Goal: Communication & Community: Answer question/provide support

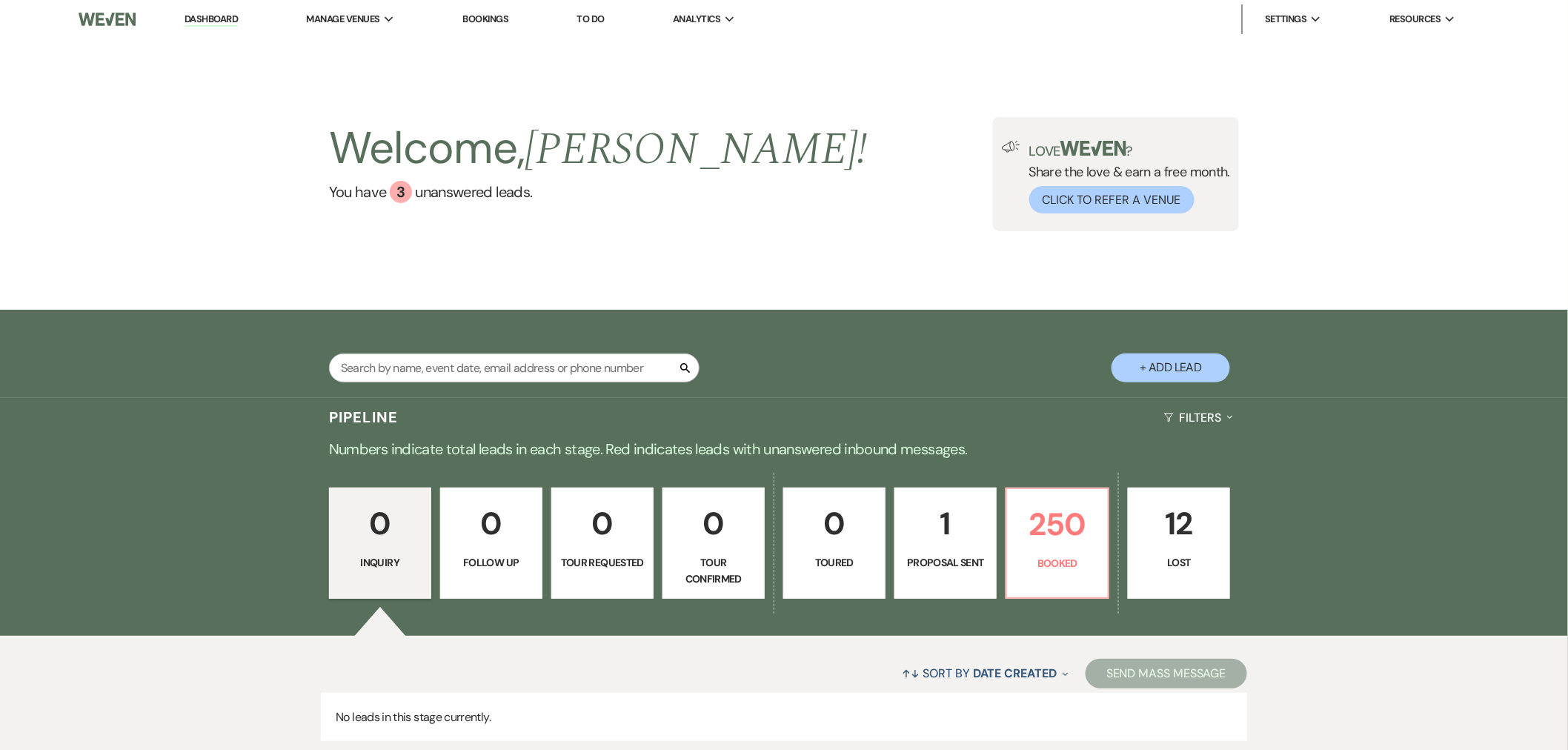
click at [1306, 656] on div "↑↓ Sort By Date Created Expand Send Mass Message No leads in this stage current…" at bounding box center [784, 697] width 1568 height 124
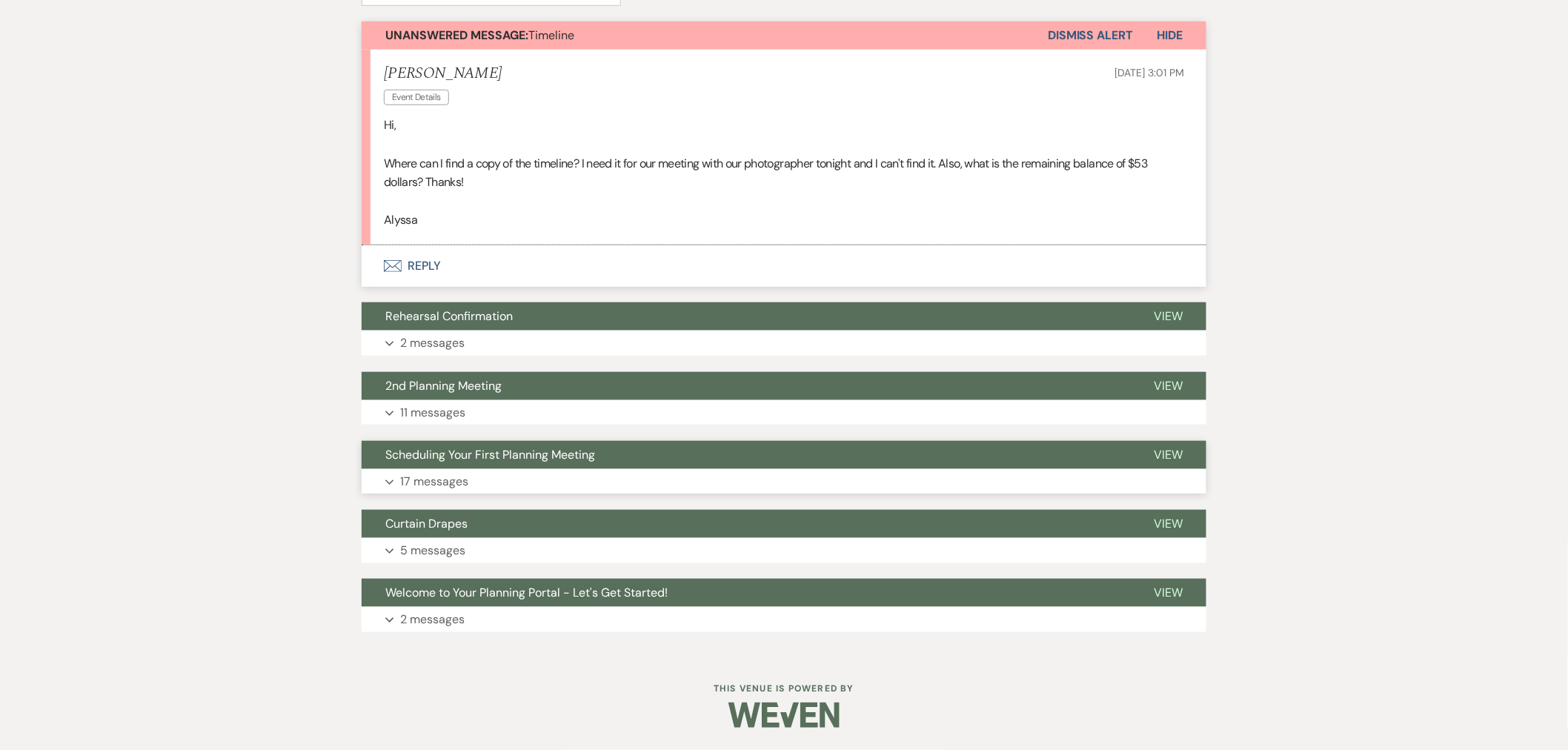
click at [515, 480] on button "Expand 17 messages" at bounding box center [784, 482] width 845 height 25
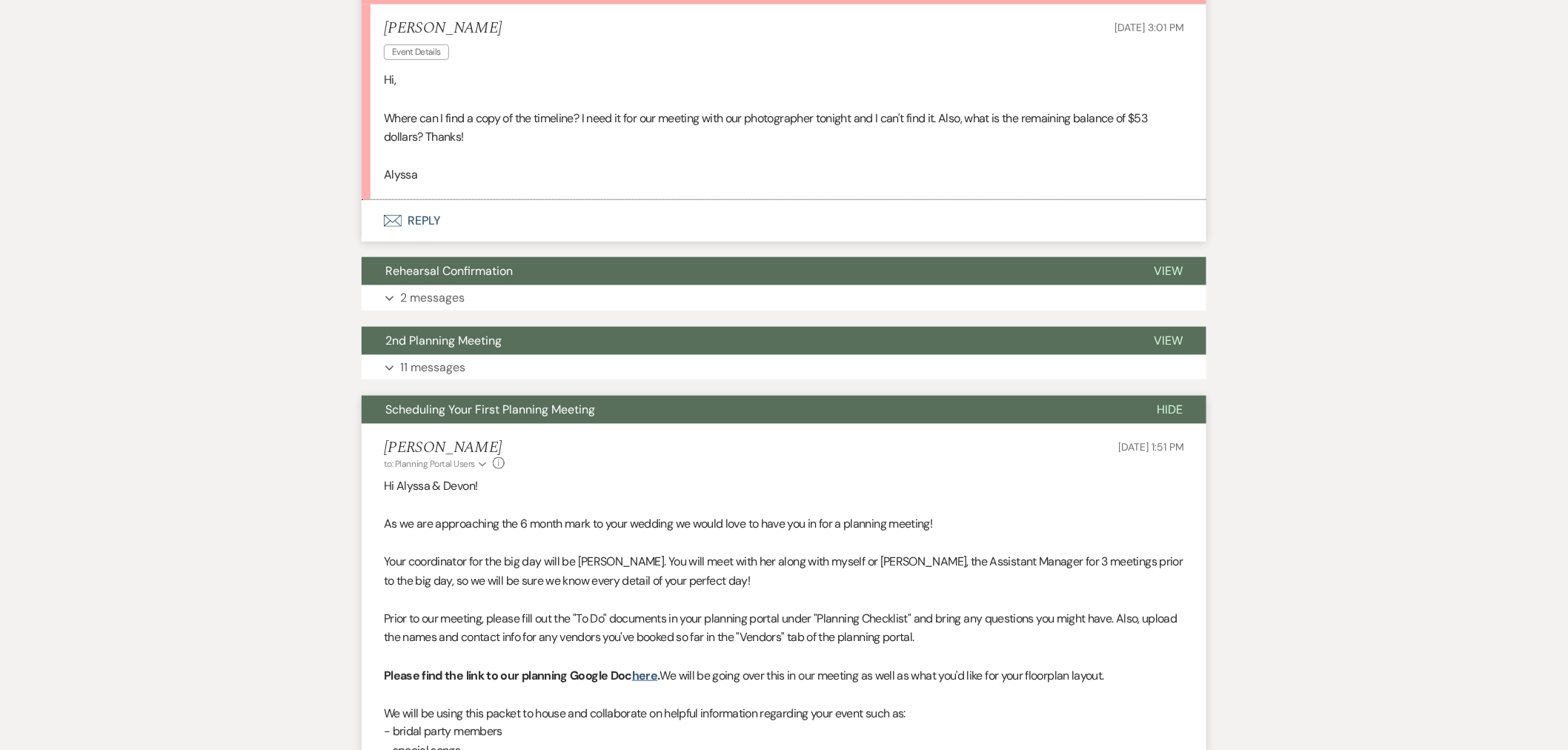
scroll to position [565, 0]
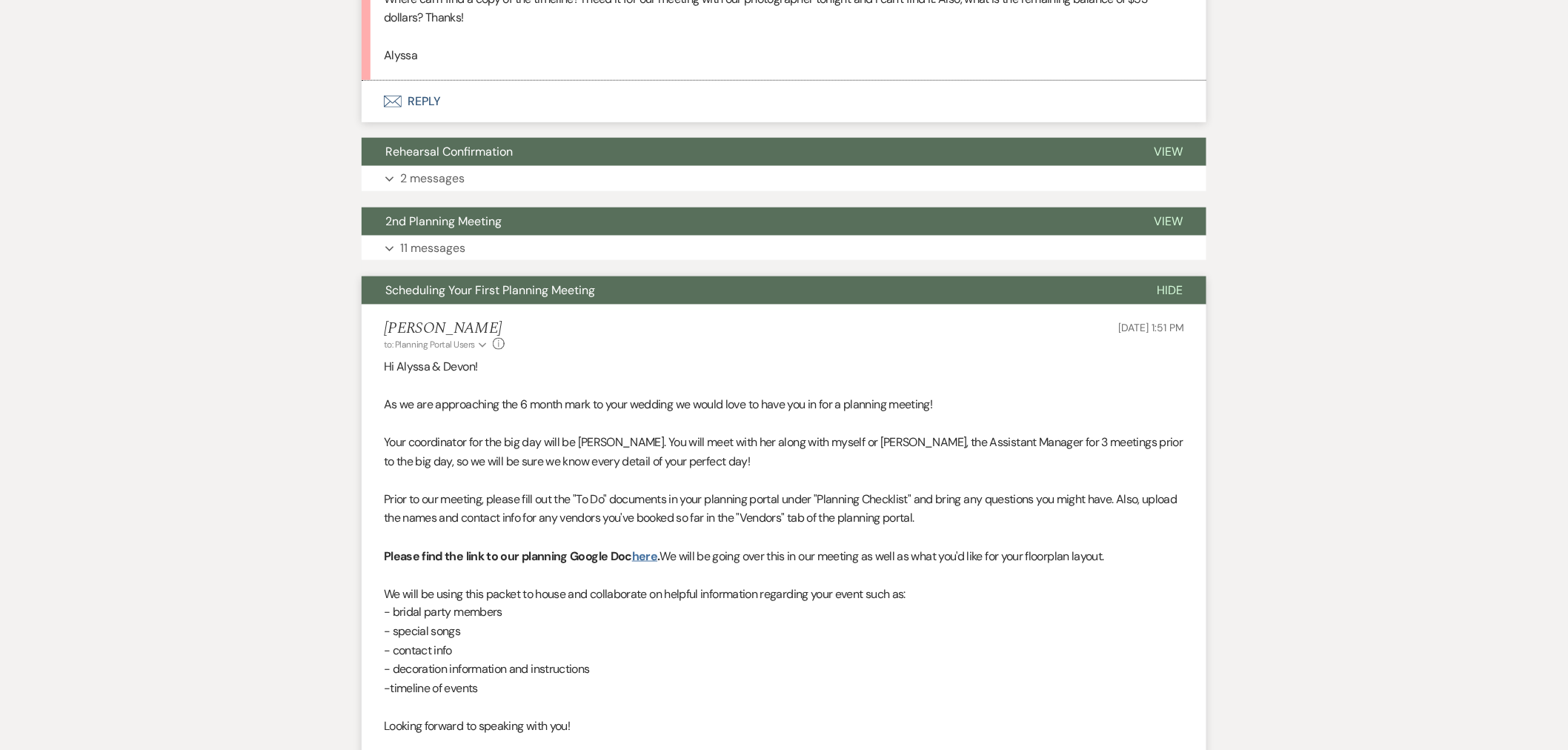
click at [642, 559] on link "here" at bounding box center [645, 555] width 25 height 15
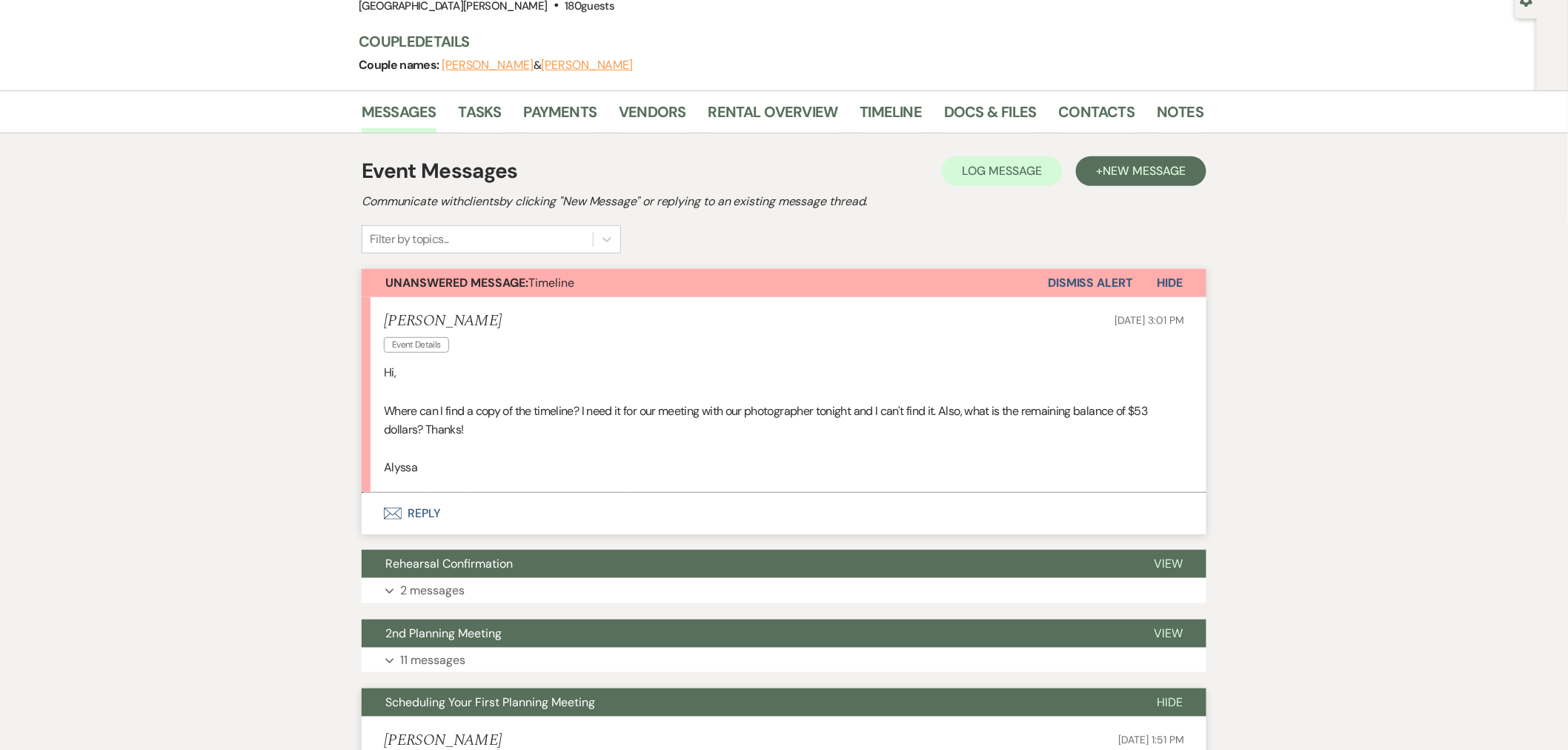
click at [421, 512] on button "Envelope Reply" at bounding box center [784, 513] width 845 height 41
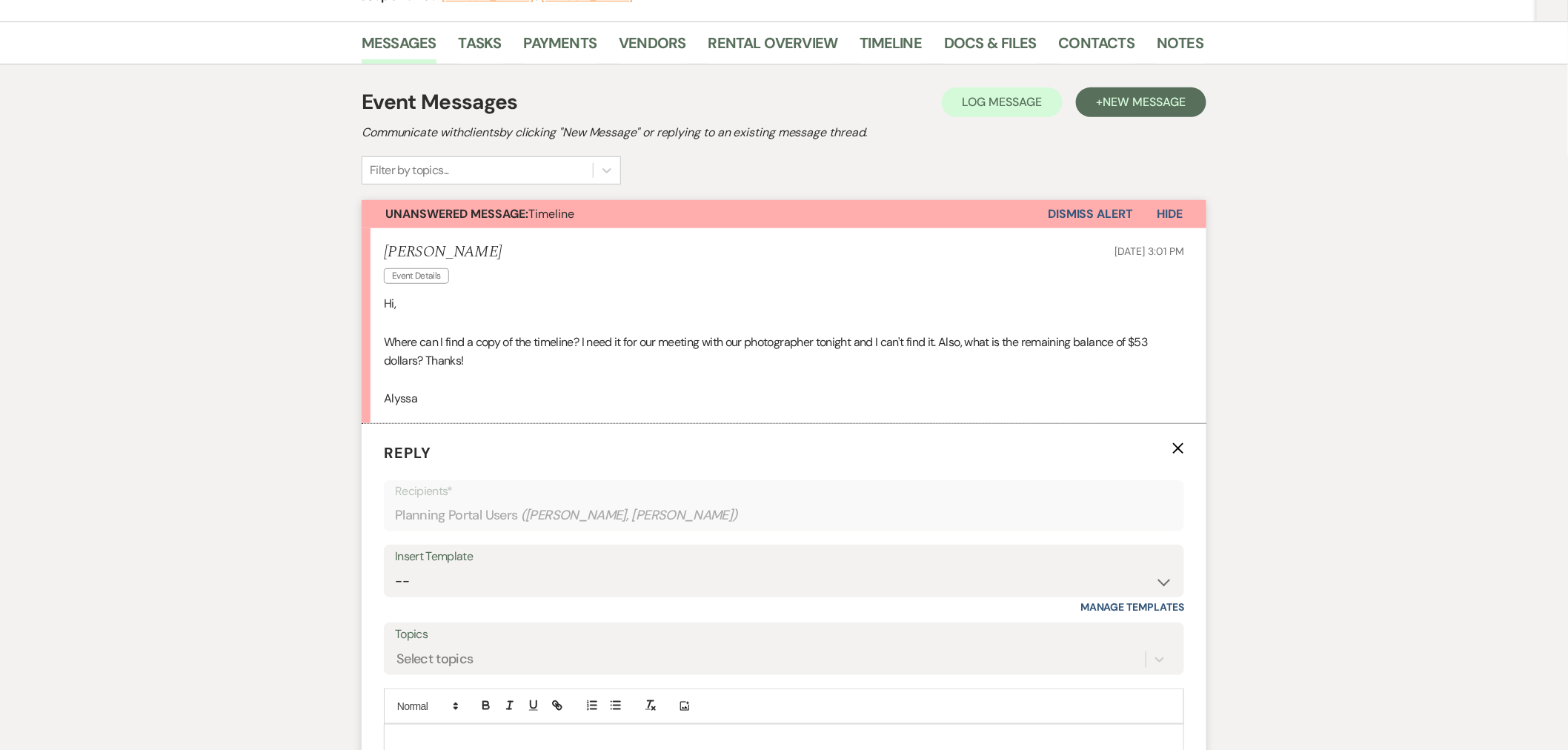
scroll to position [401, 0]
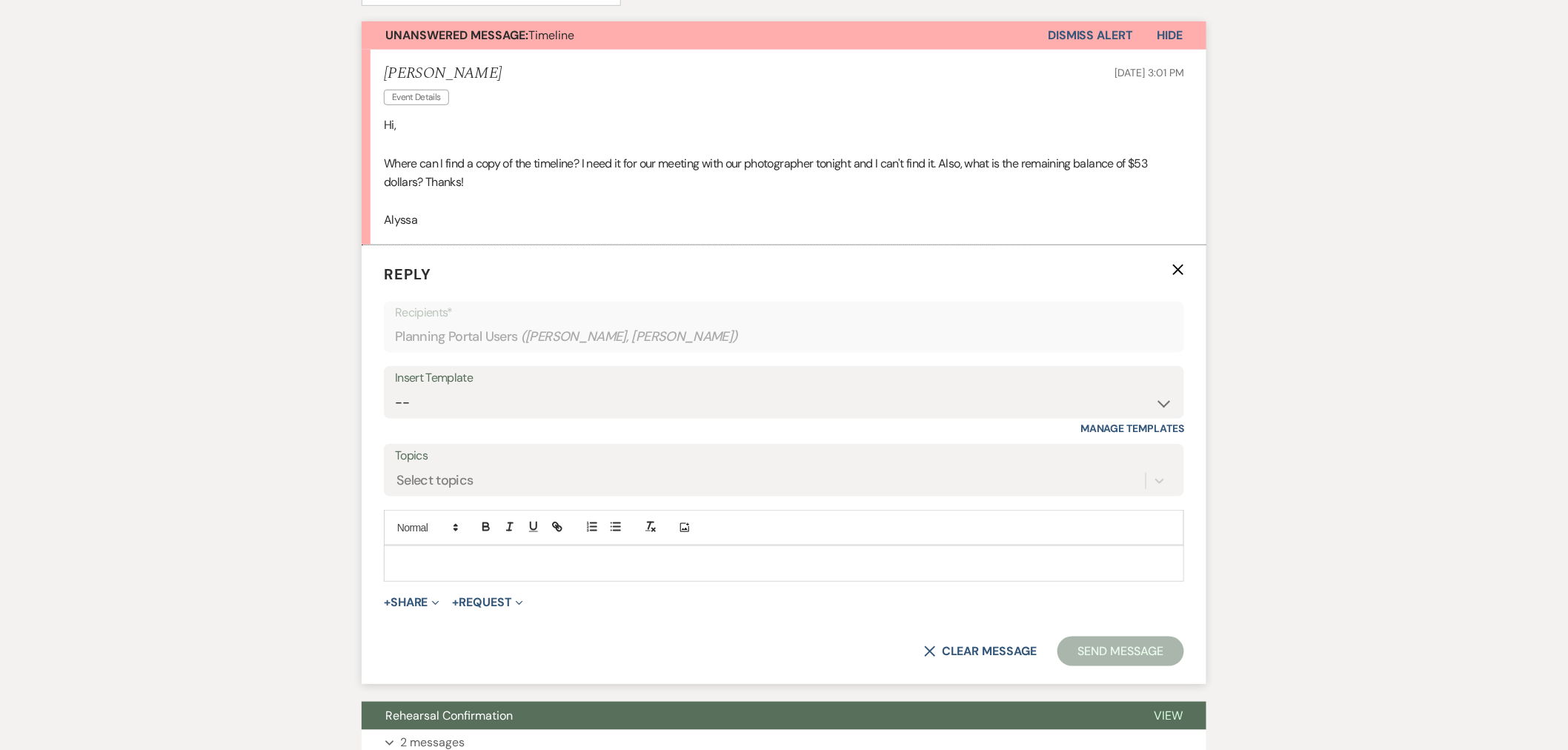
click at [560, 579] on div at bounding box center [783, 564] width 799 height 34
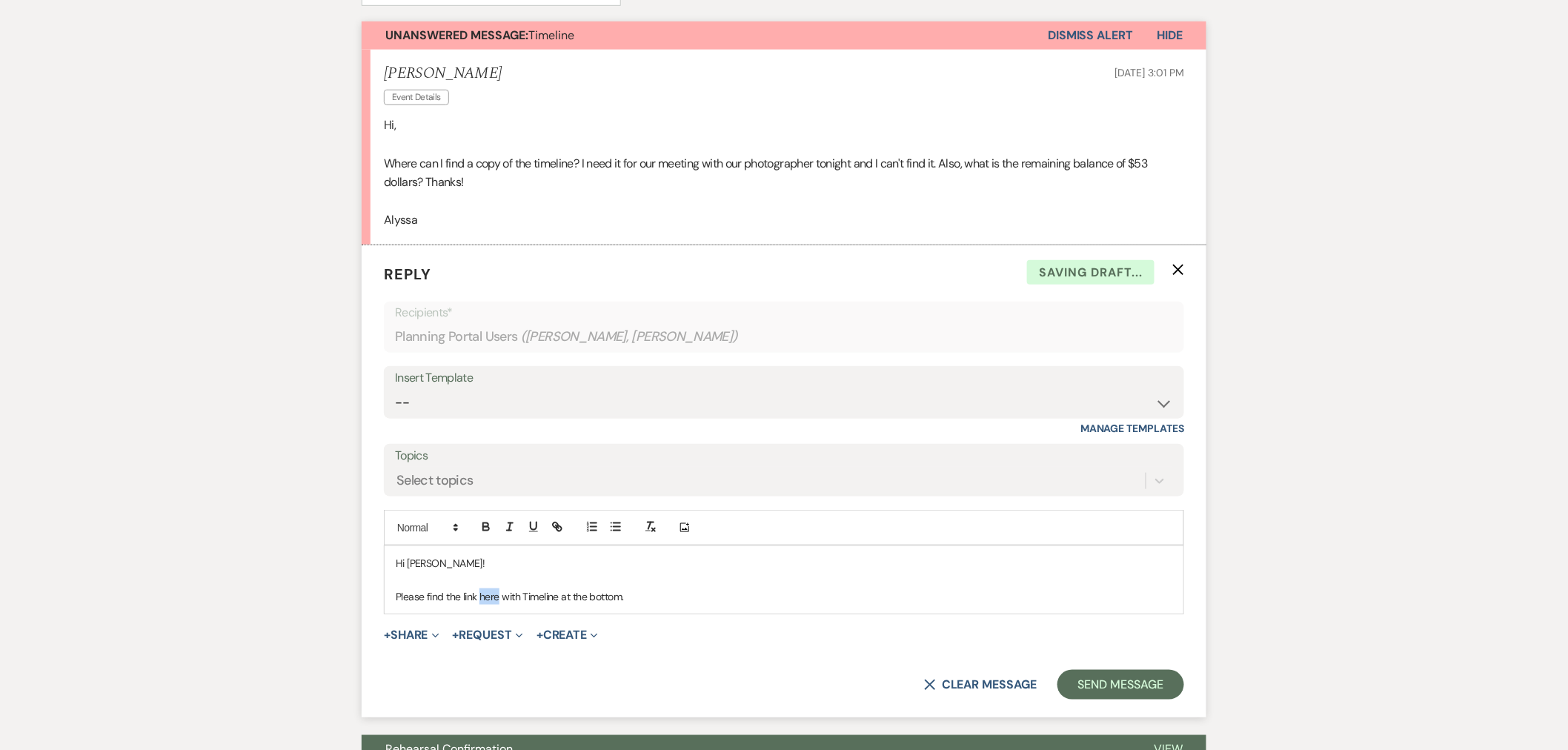
drag, startPoint x: 499, startPoint y: 598, endPoint x: 480, endPoint y: 603, distance: 19.6
click at [480, 603] on p "Please find the link here with Timeline at the bottom." at bounding box center [784, 597] width 777 height 16
click at [557, 526] on icon "button" at bounding box center [559, 529] width 5 height 5
paste input "ttps://docs.google.com/document/d/12ajJw7jBcufDGSbW8kzth6KfJNKznaJS/edit"
type input "https://docs.google.com/document/d/12ajJw7jBcufDGSbW8kzth6KfJNKznaJS/edit"
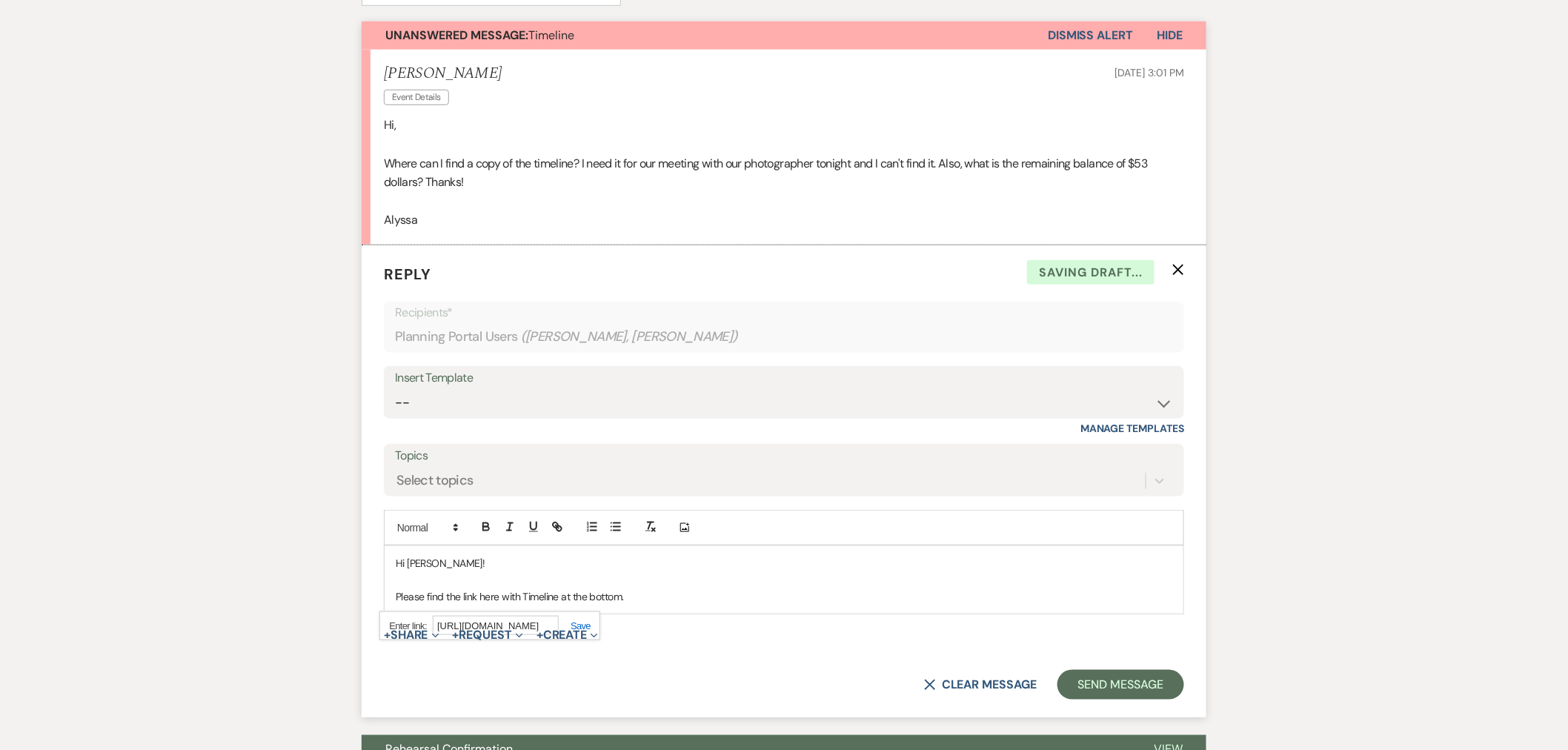
scroll to position [0, 233]
click at [589, 625] on link at bounding box center [574, 626] width 32 height 11
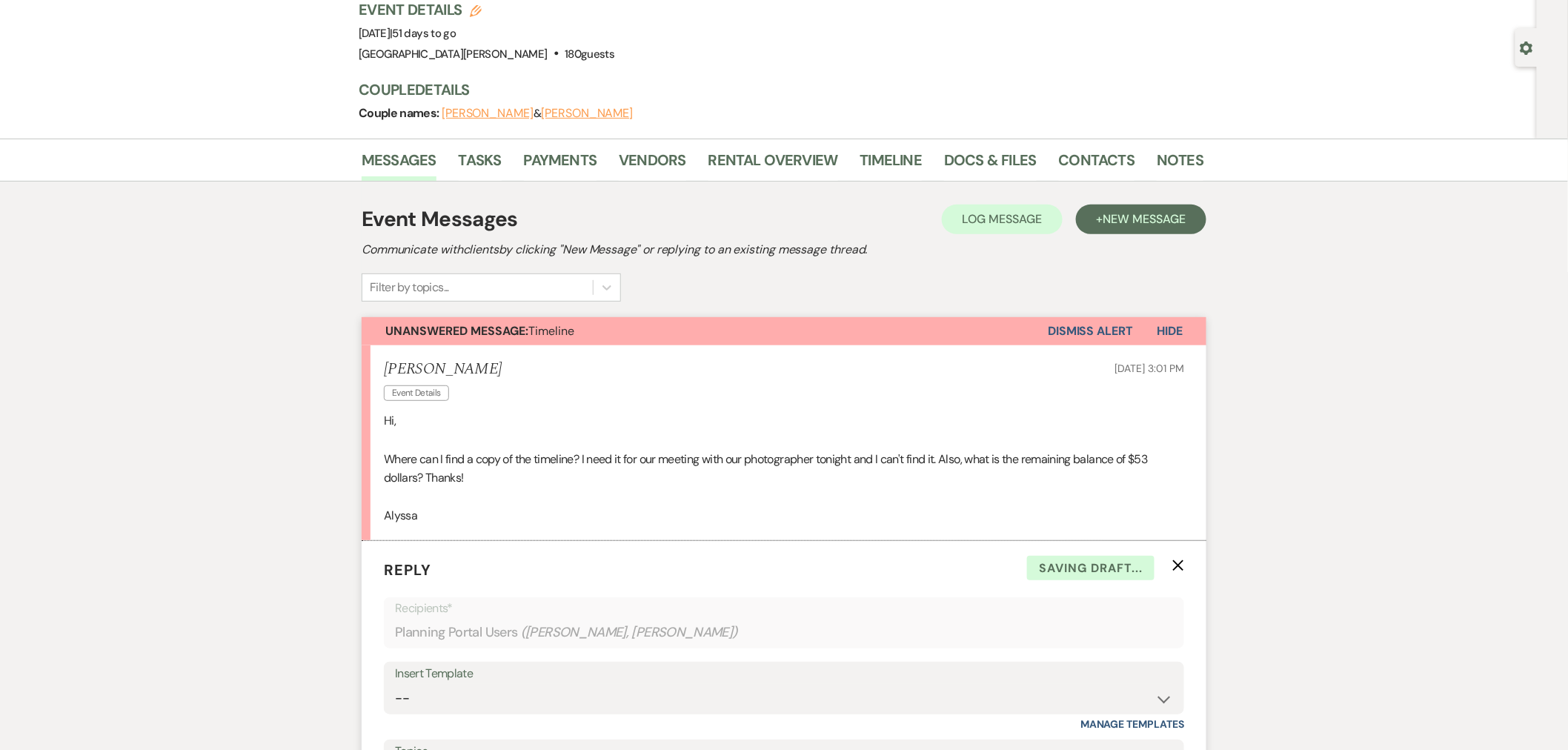
scroll to position [0, 0]
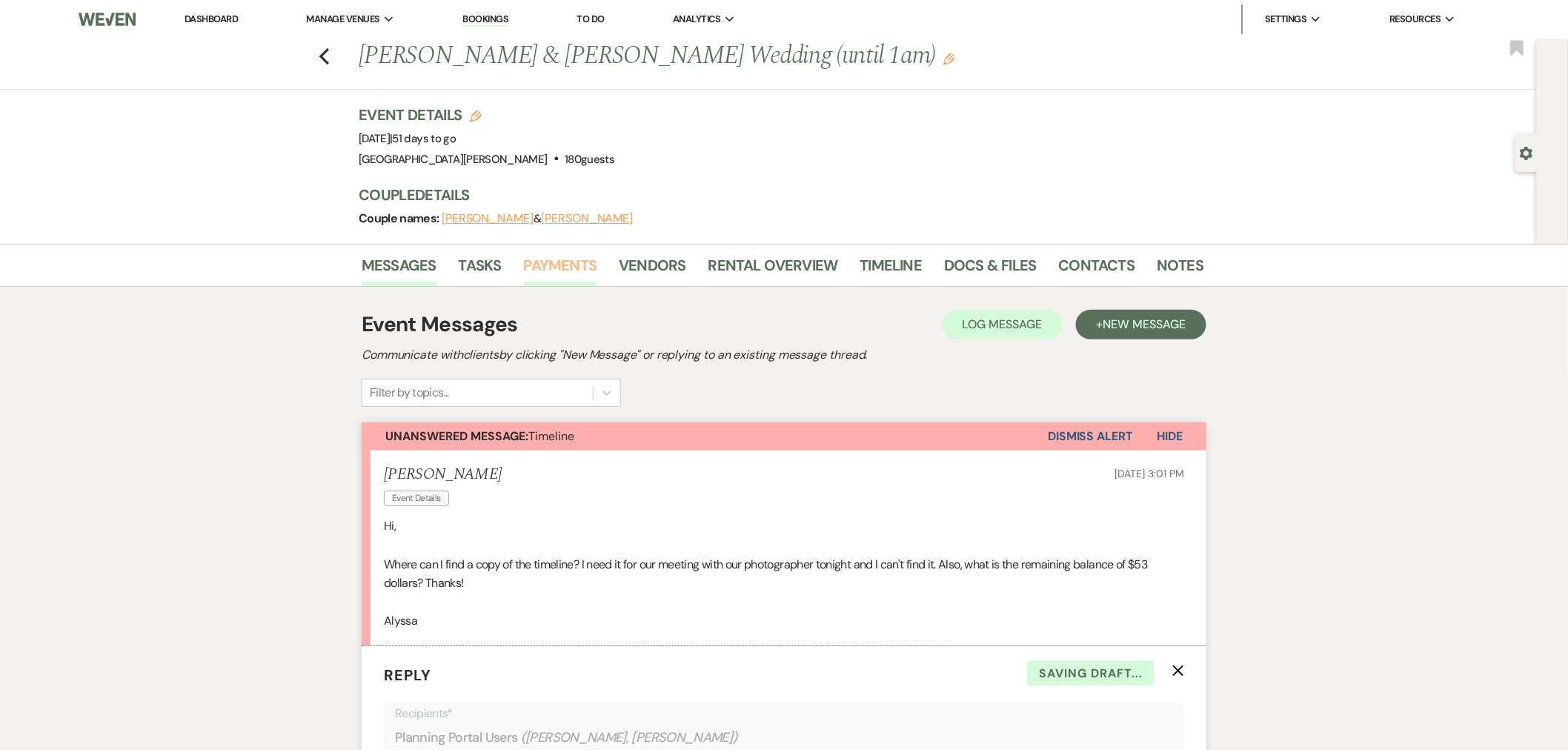
click at [573, 263] on link "Payments" at bounding box center [560, 270] width 73 height 32
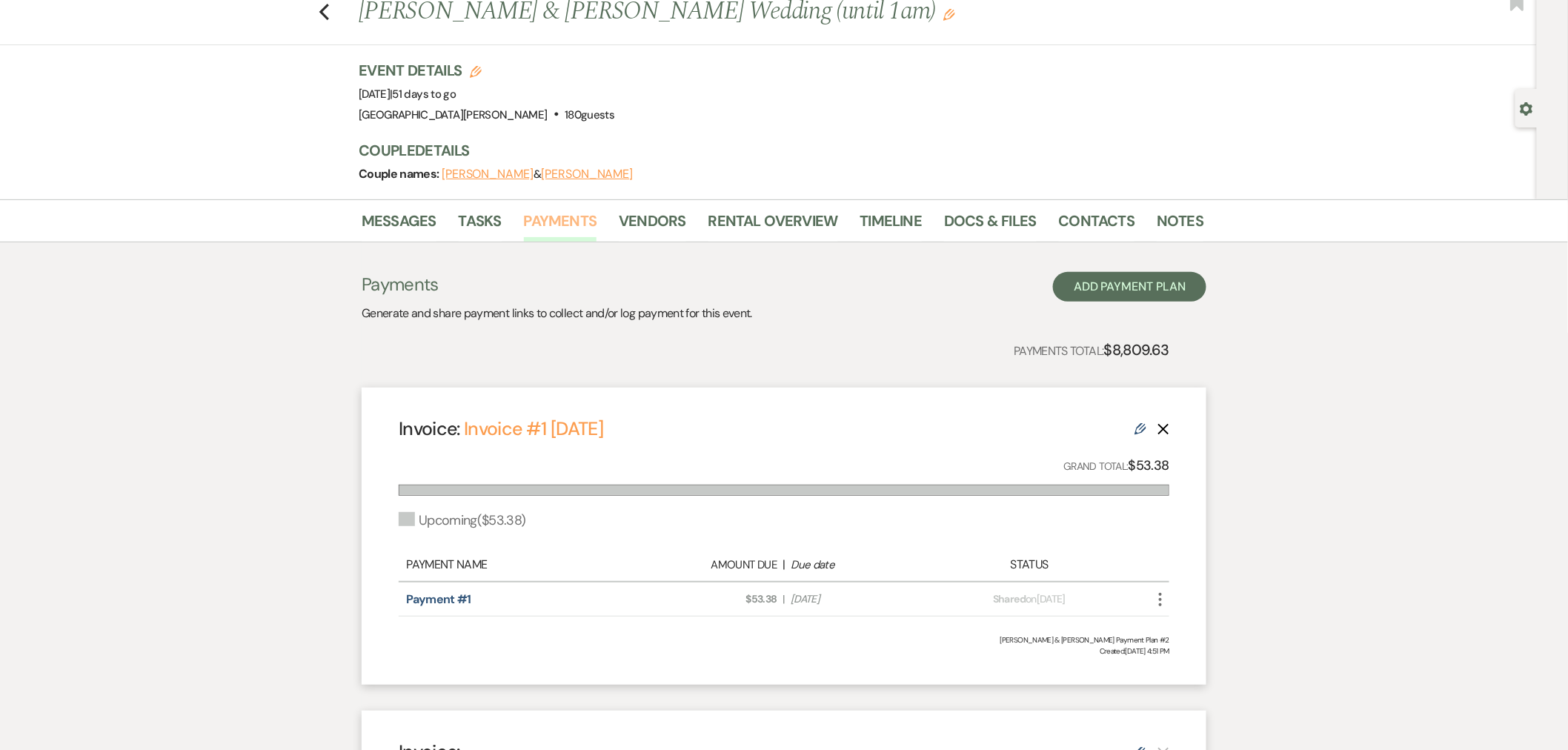
scroll to position [82, 0]
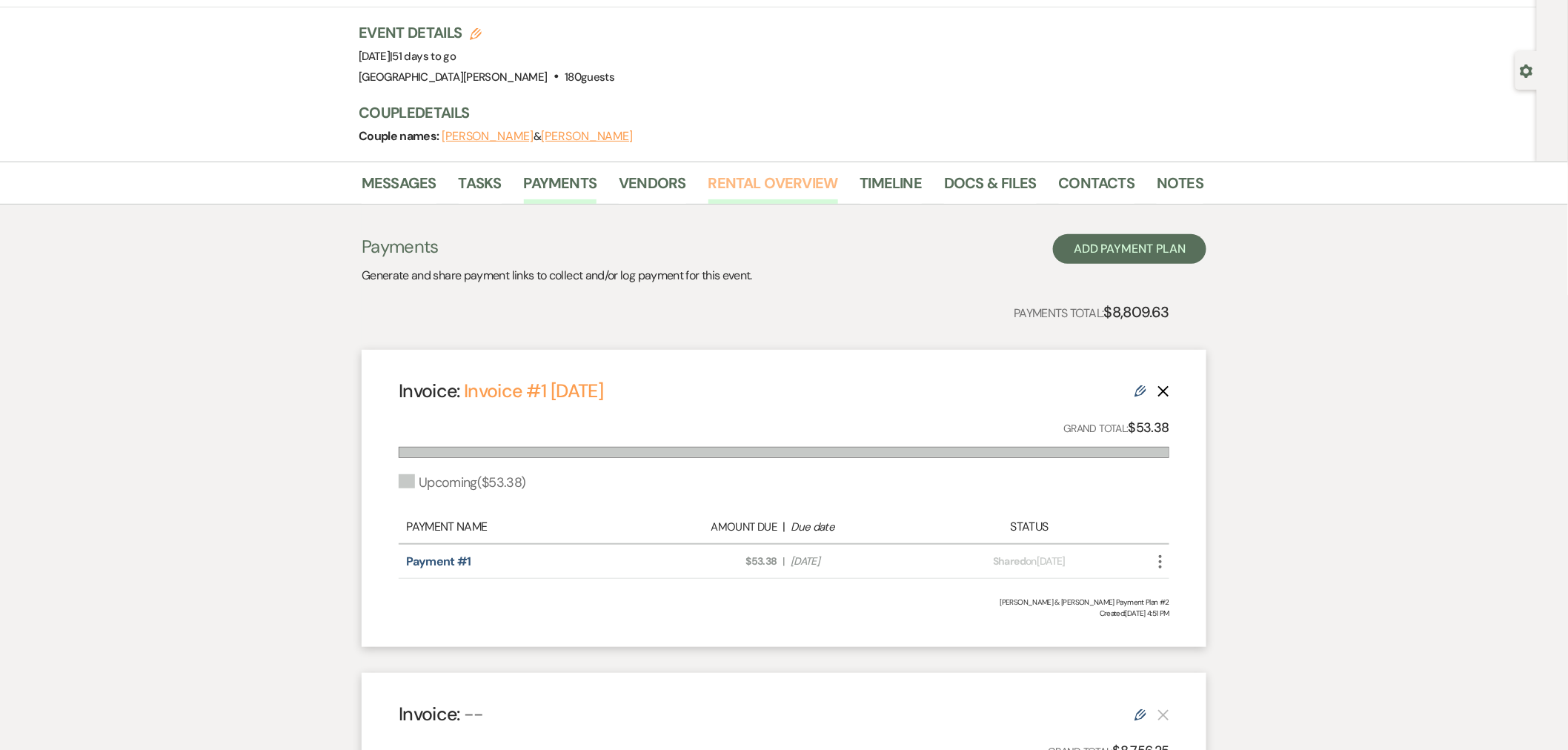
click at [753, 186] on link "Rental Overview" at bounding box center [773, 187] width 130 height 32
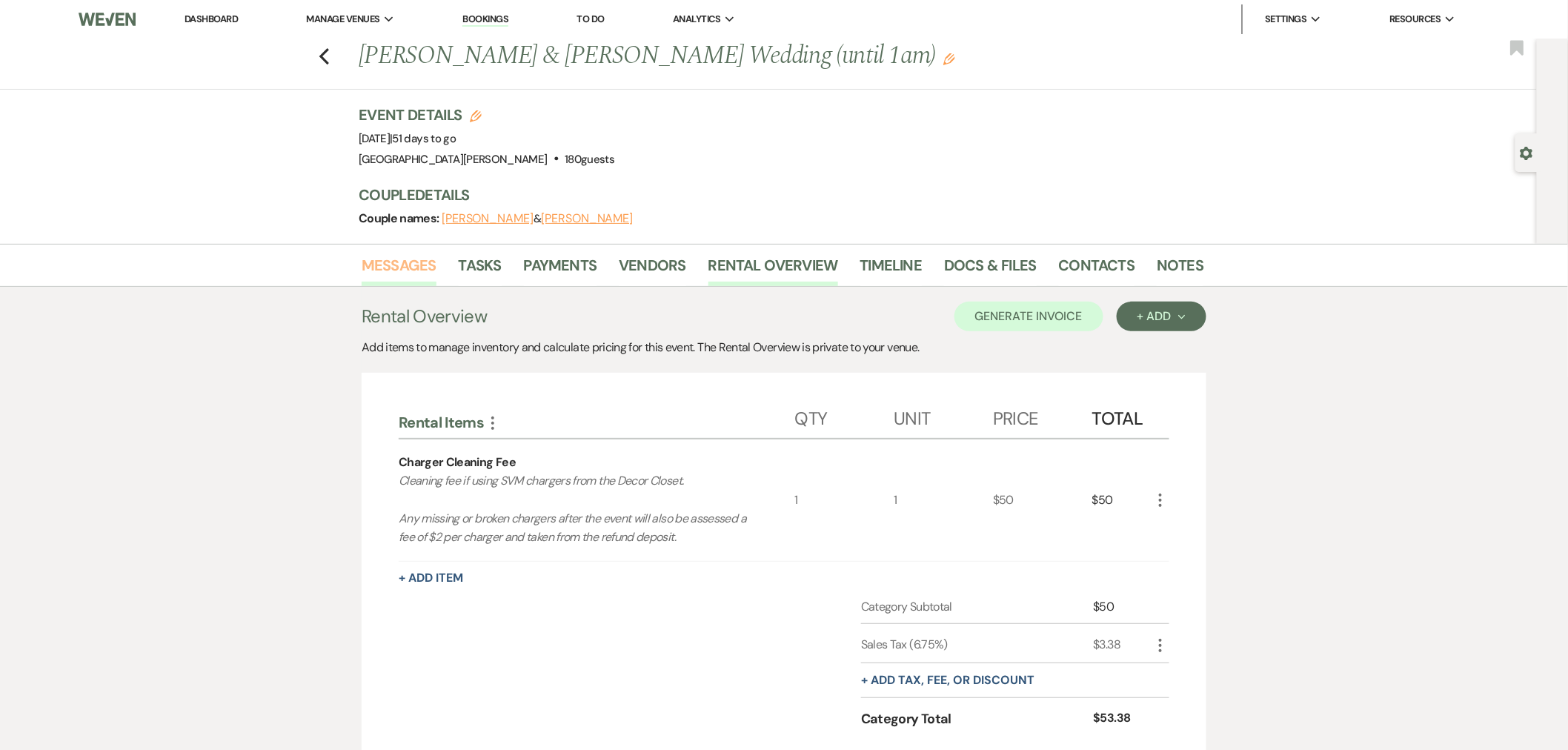
click at [412, 280] on link "Messages" at bounding box center [399, 270] width 75 height 32
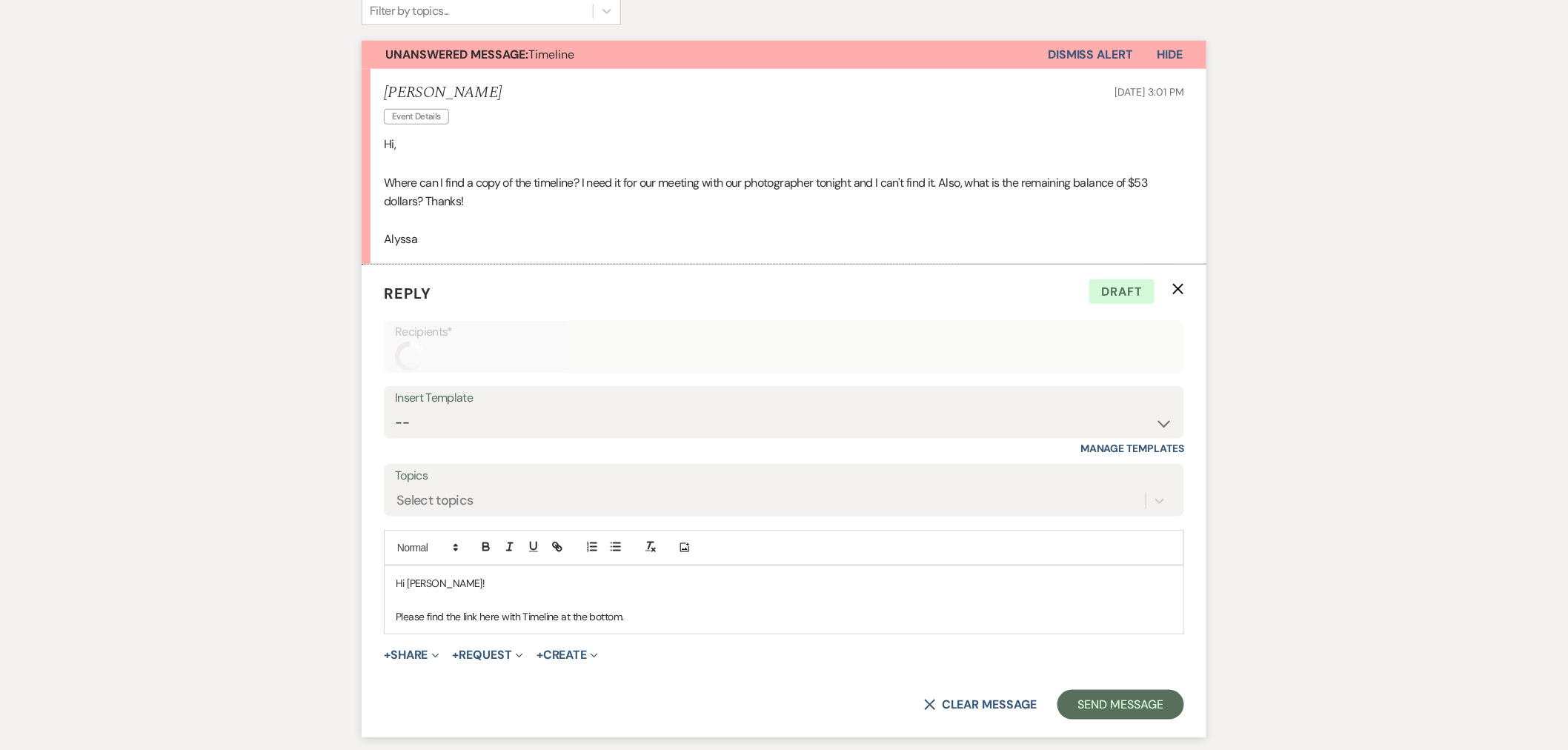
scroll to position [576, 0]
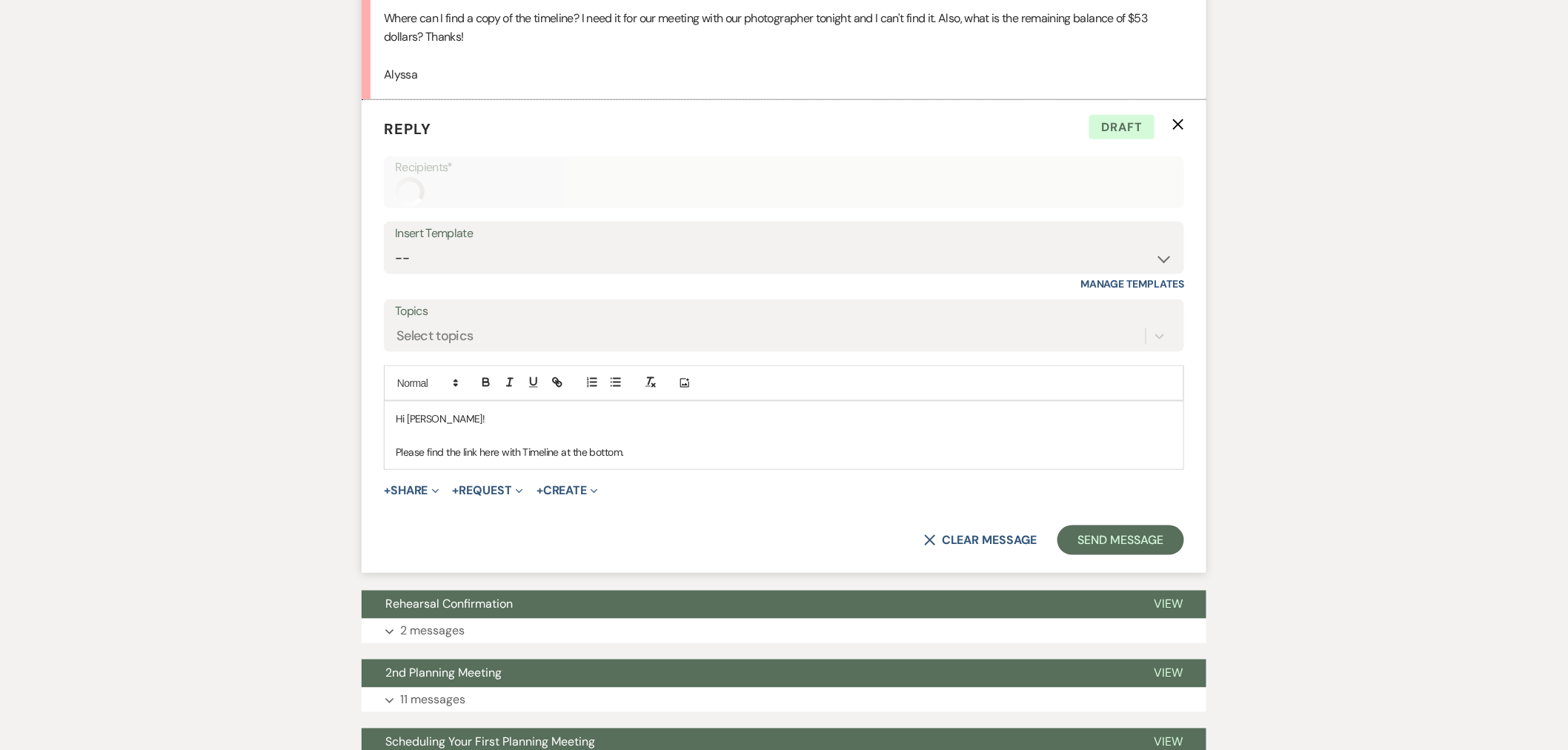
click at [659, 464] on div "Hi Alyssa! Please find the link here with Timeline at the bottom." at bounding box center [783, 435] width 799 height 67
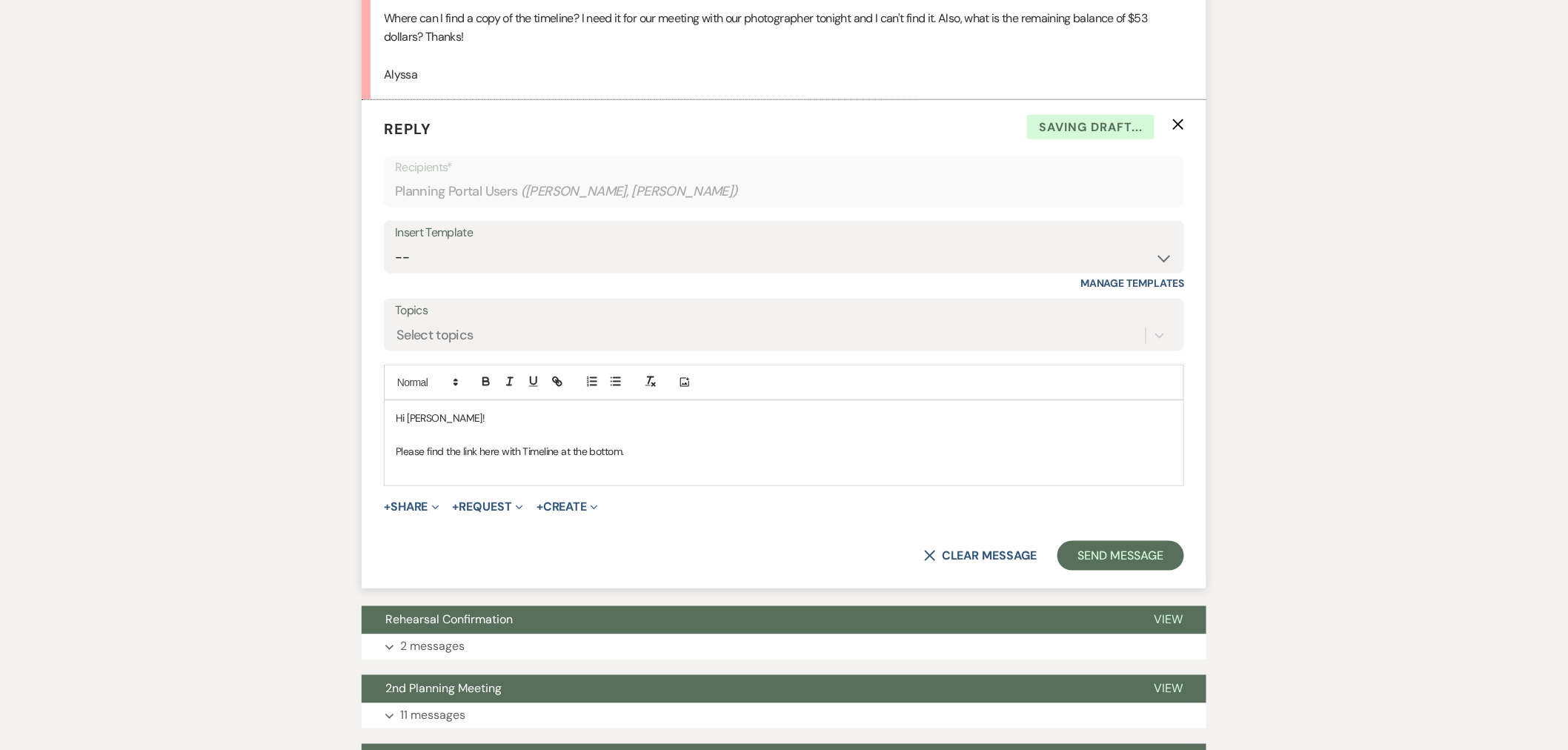
scroll to position [546, 0]
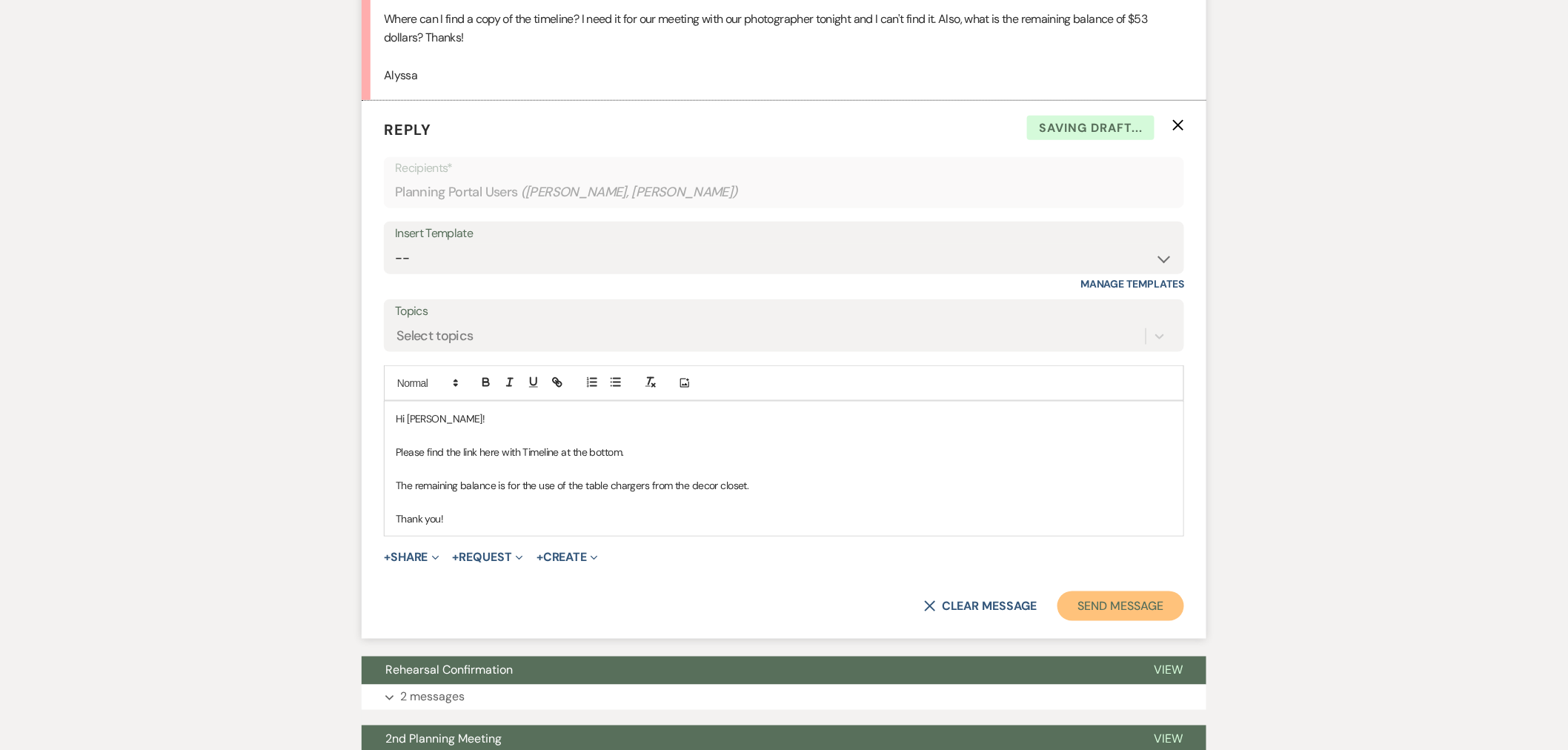
click at [1103, 591] on button "Send Message" at bounding box center [1120, 606] width 126 height 30
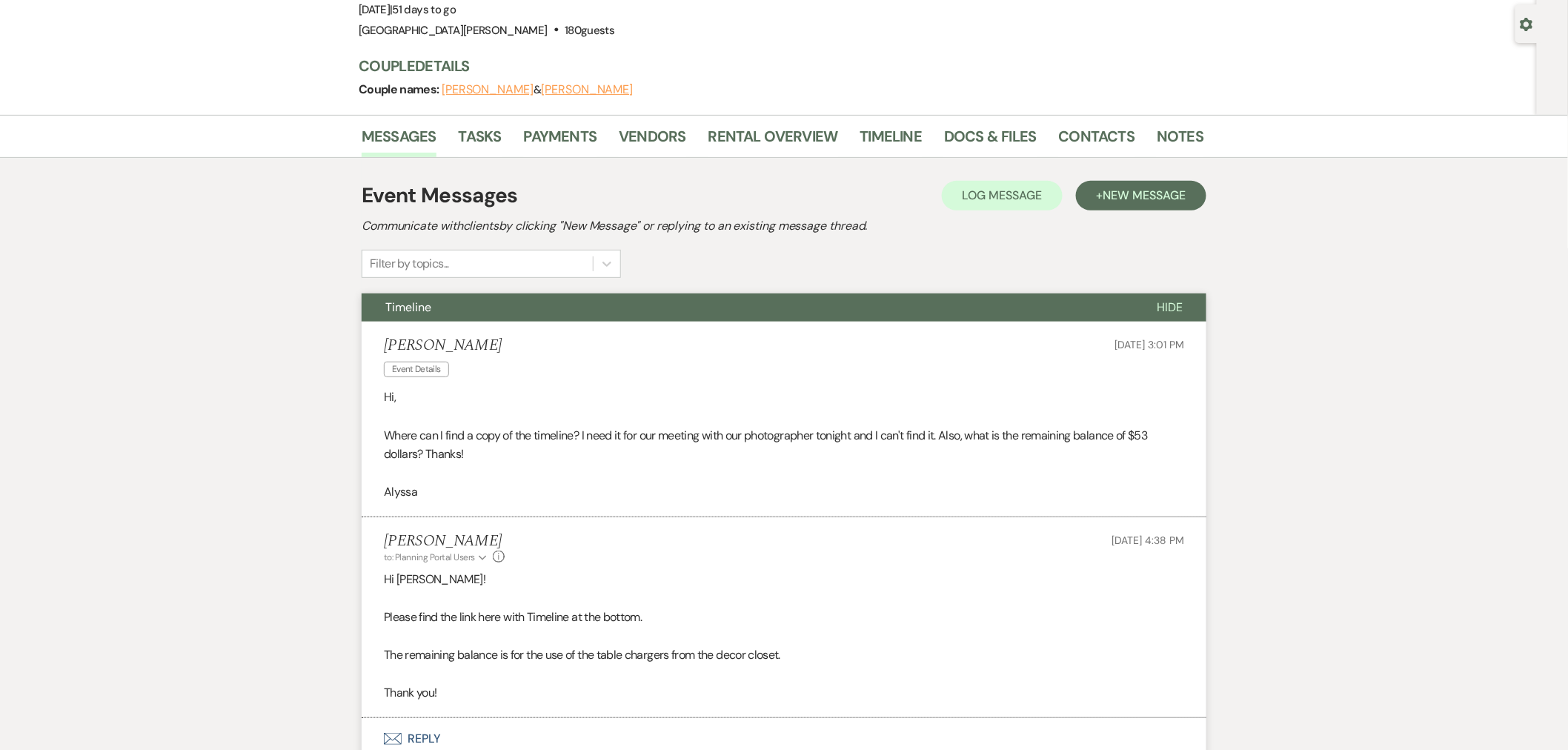
scroll to position [246, 0]
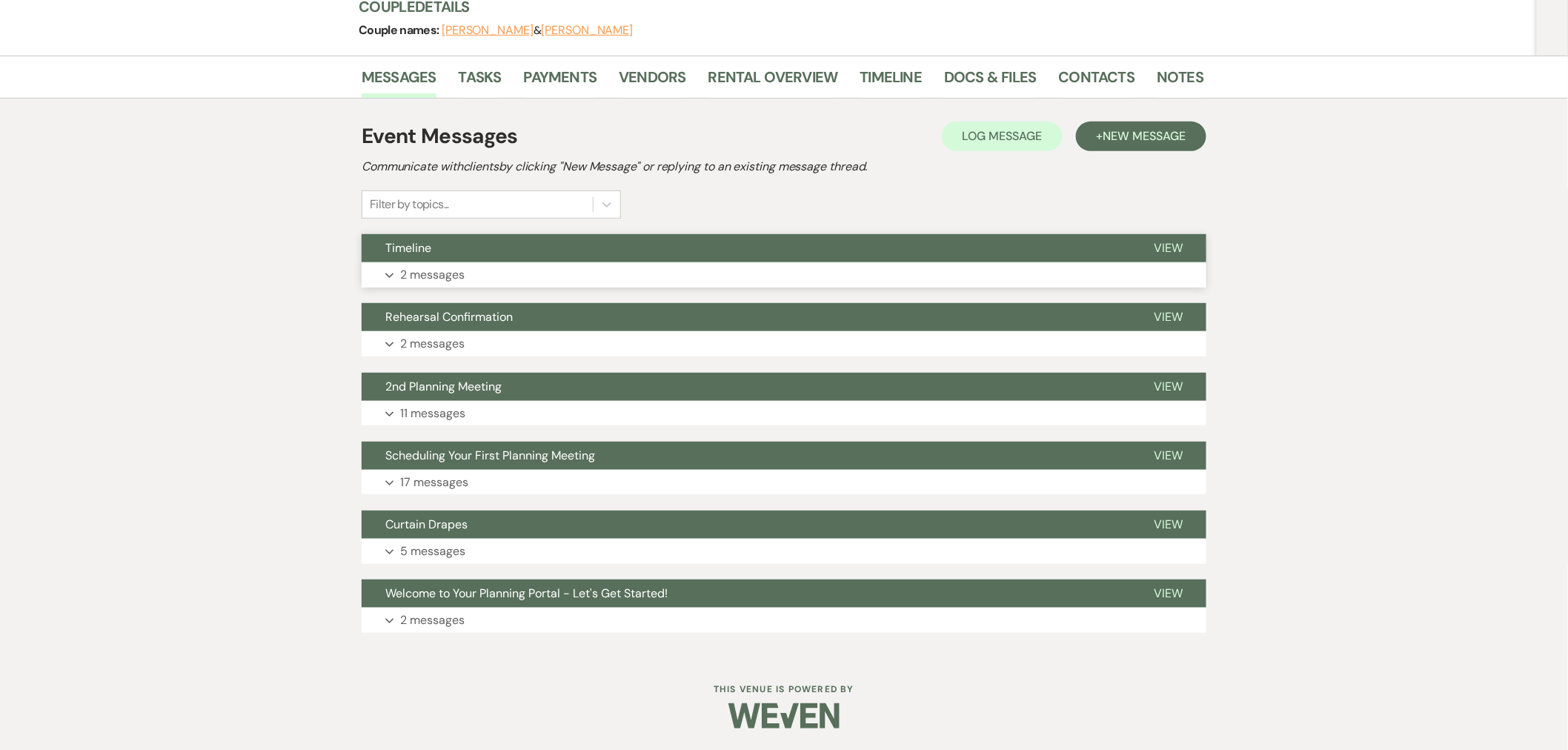
click at [616, 276] on button "Expand 2 messages" at bounding box center [784, 275] width 845 height 25
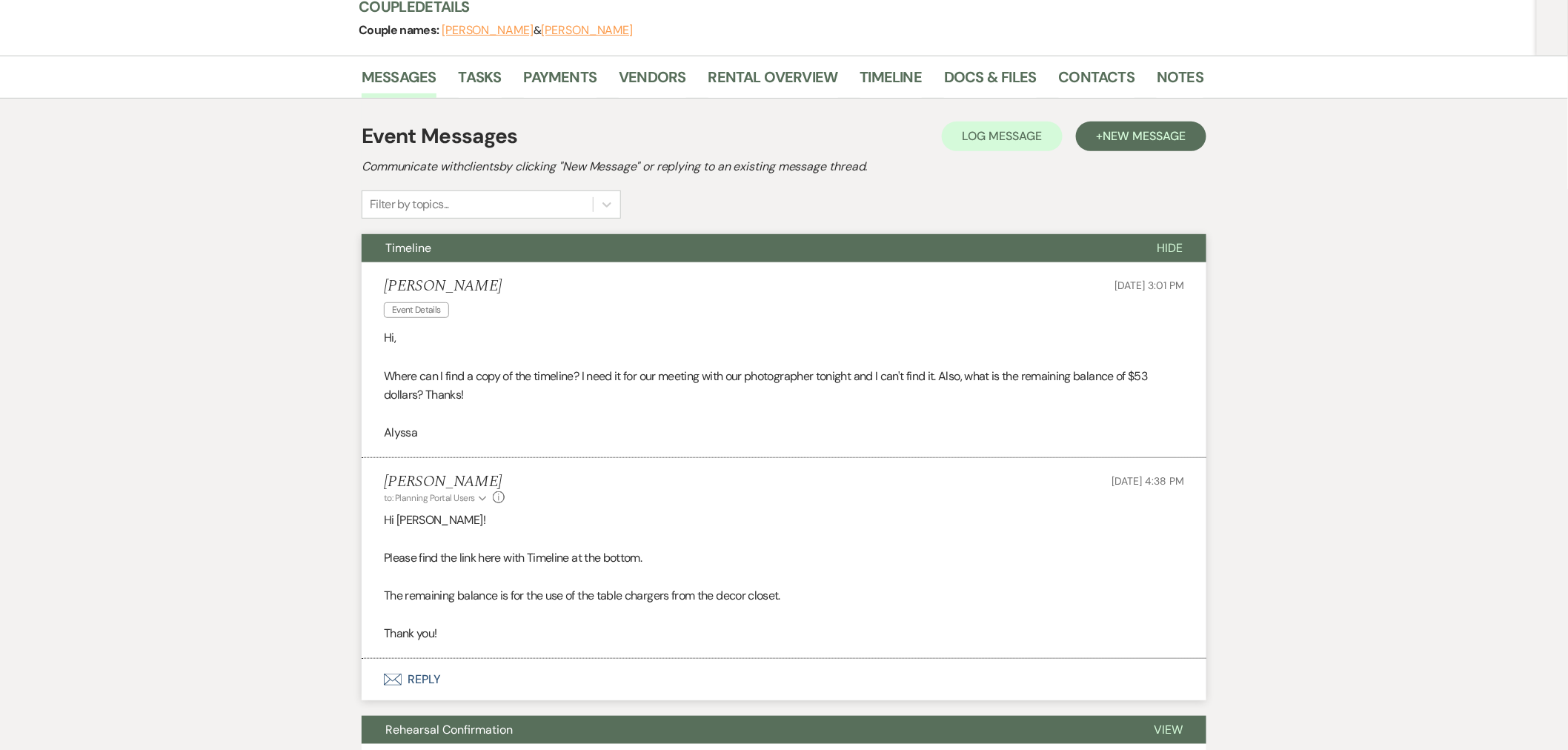
click at [493, 556] on p "Please find the link here with Timeline at the bottom." at bounding box center [783, 558] width 800 height 19
click at [538, 529] on p at bounding box center [783, 539] width 800 height 19
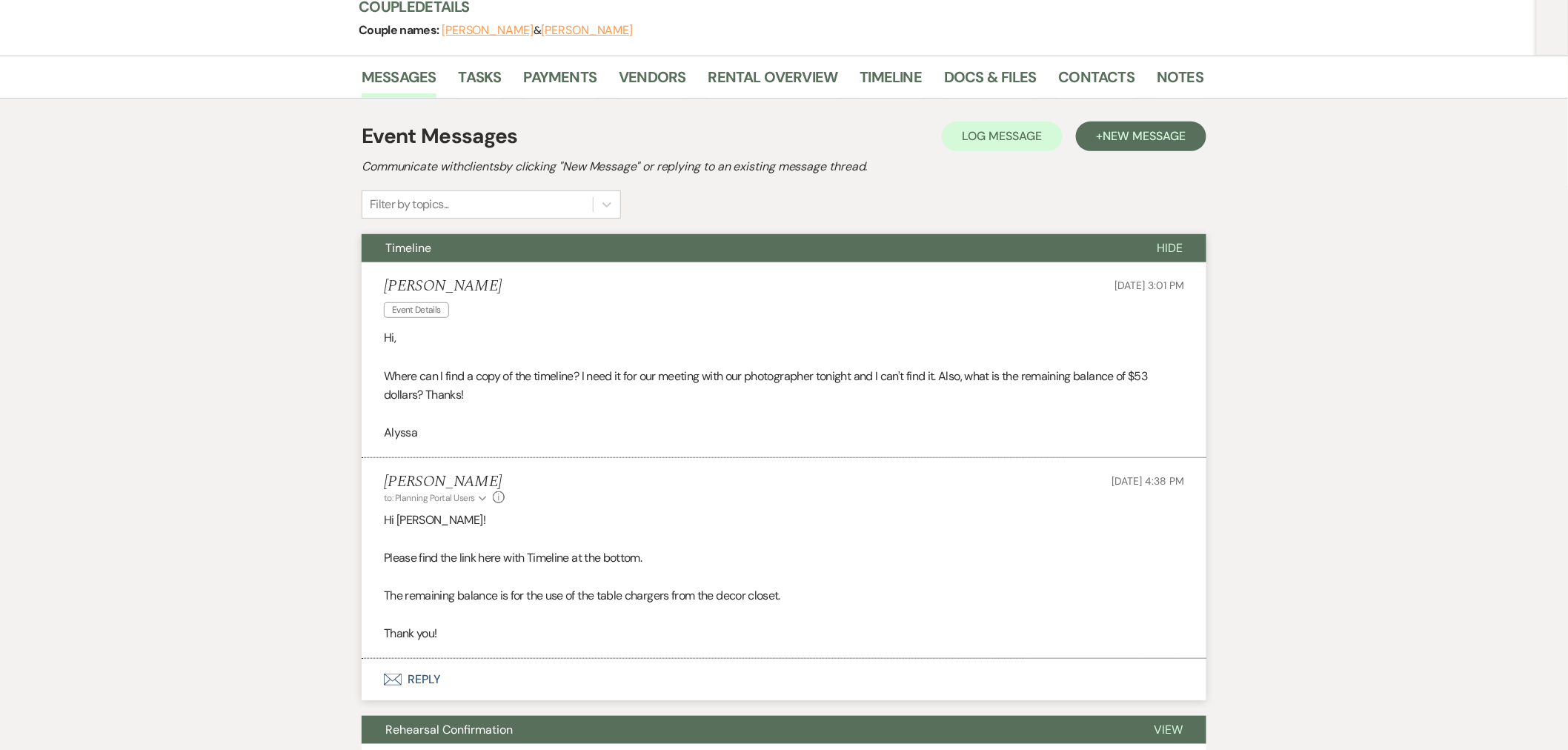
click at [452, 672] on button "Envelope Reply" at bounding box center [784, 679] width 845 height 41
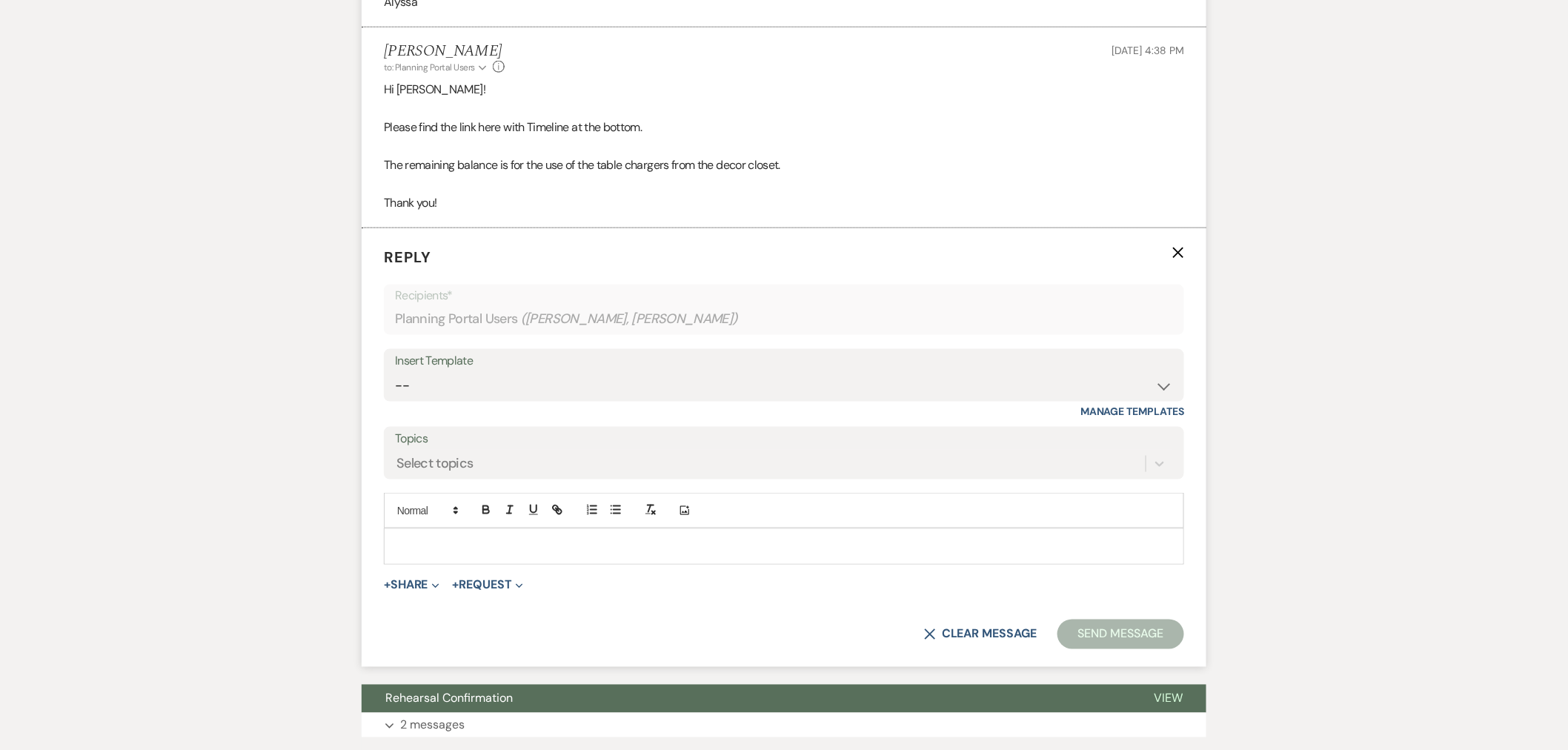
scroll to position [624, 0]
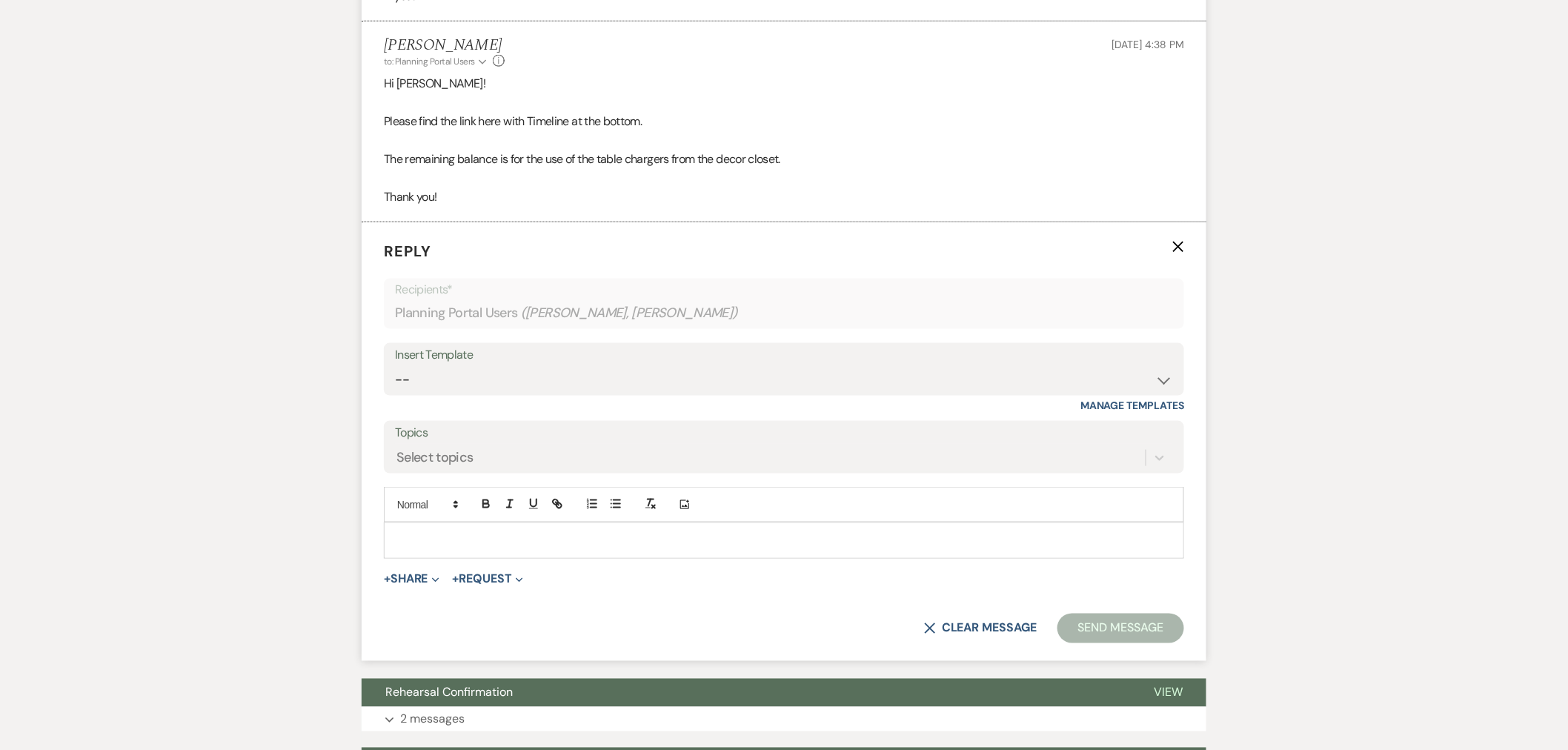
click at [528, 532] on p at bounding box center [784, 540] width 777 height 16
paste div
click at [1101, 621] on button "Send Message" at bounding box center [1120, 628] width 126 height 30
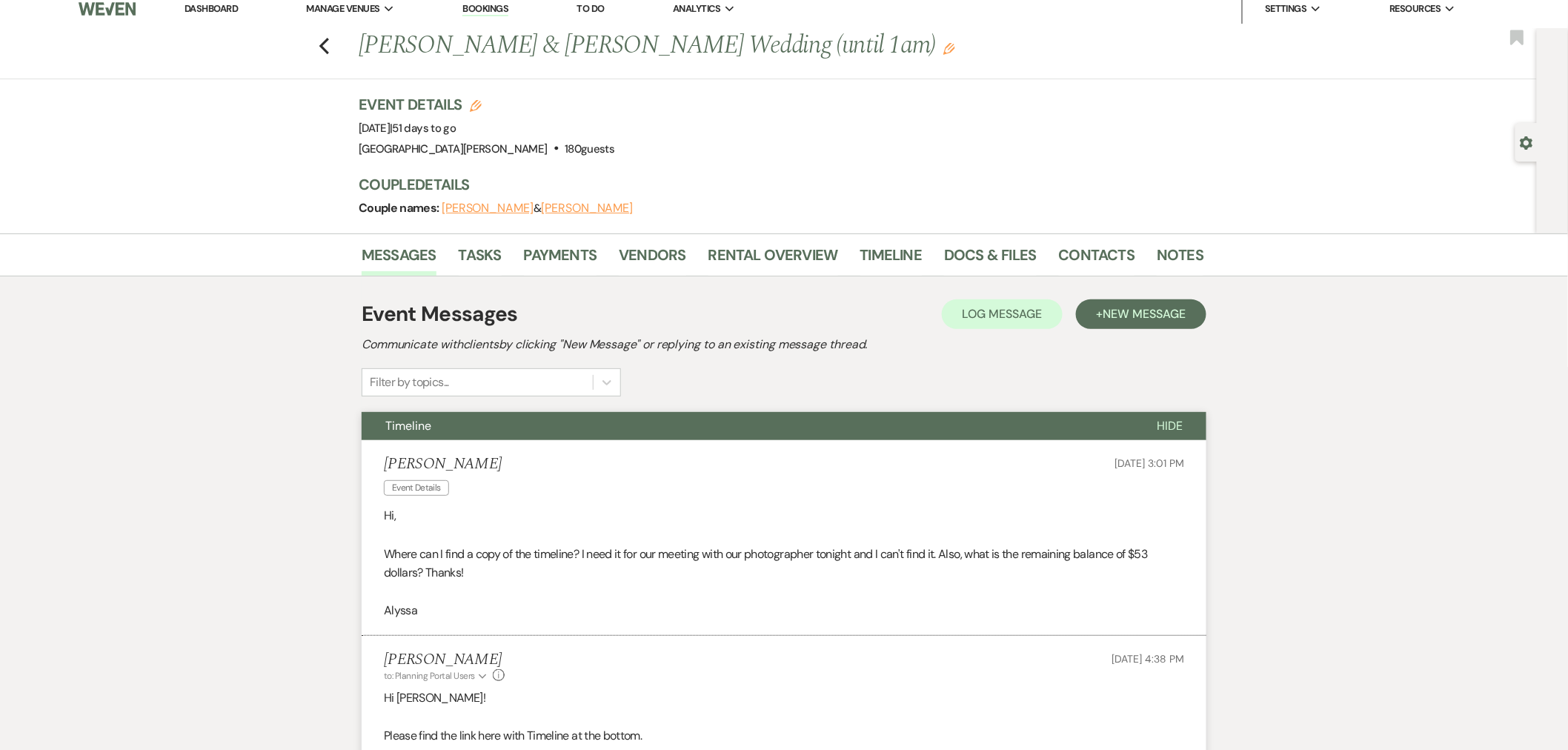
scroll to position [0, 0]
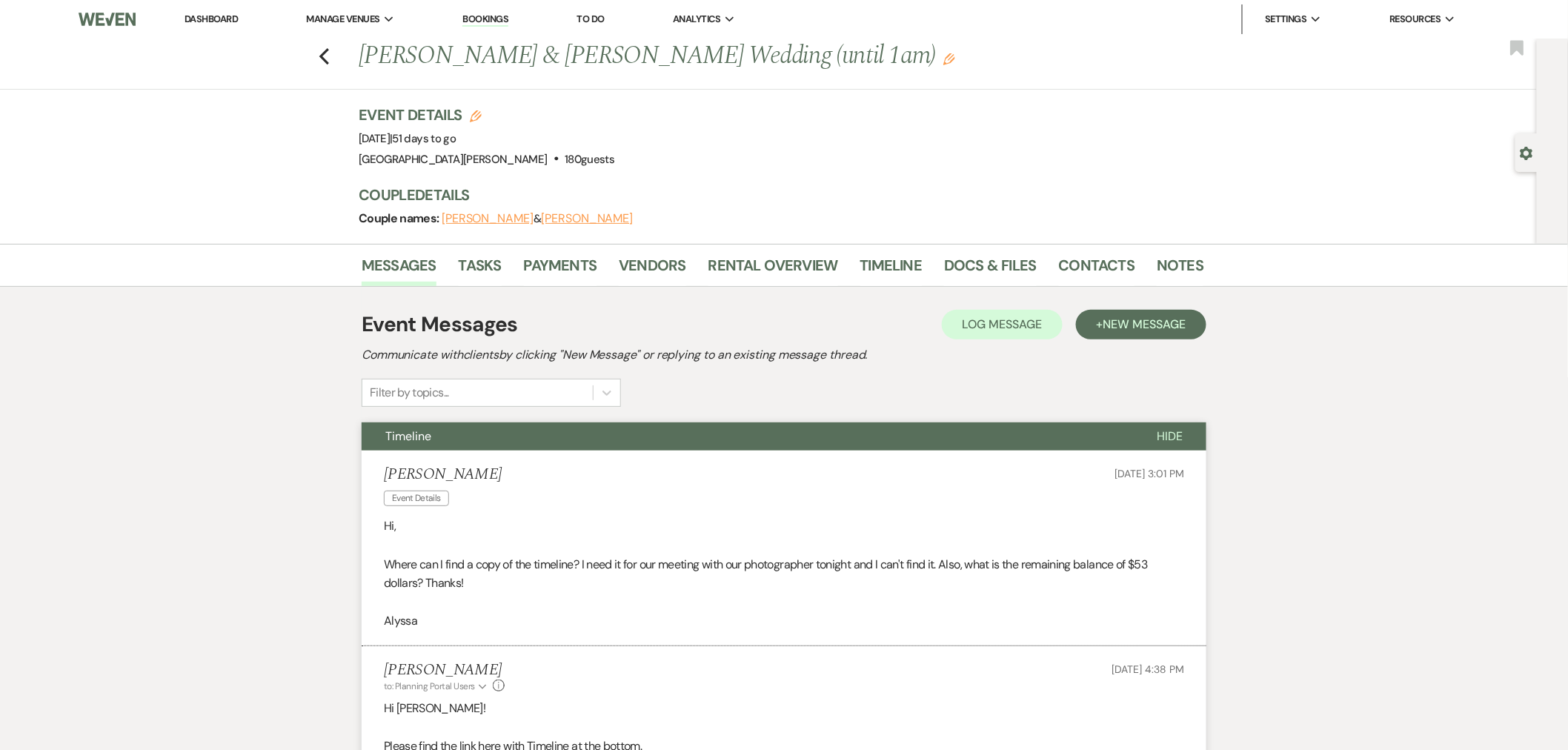
click at [193, 22] on link "Dashboard" at bounding box center [212, 19] width 54 height 13
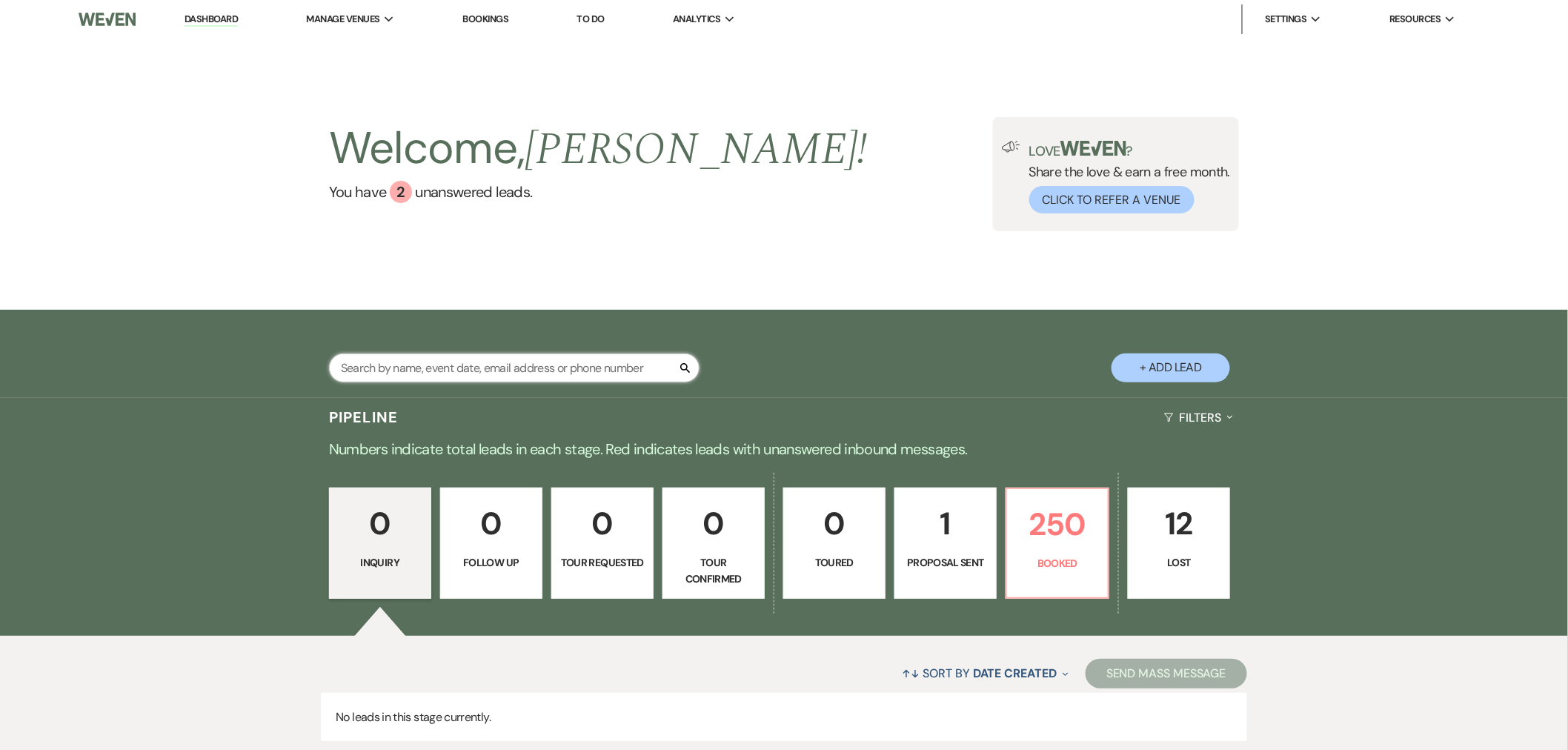
click at [525, 376] on input "text" at bounding box center [514, 368] width 371 height 29
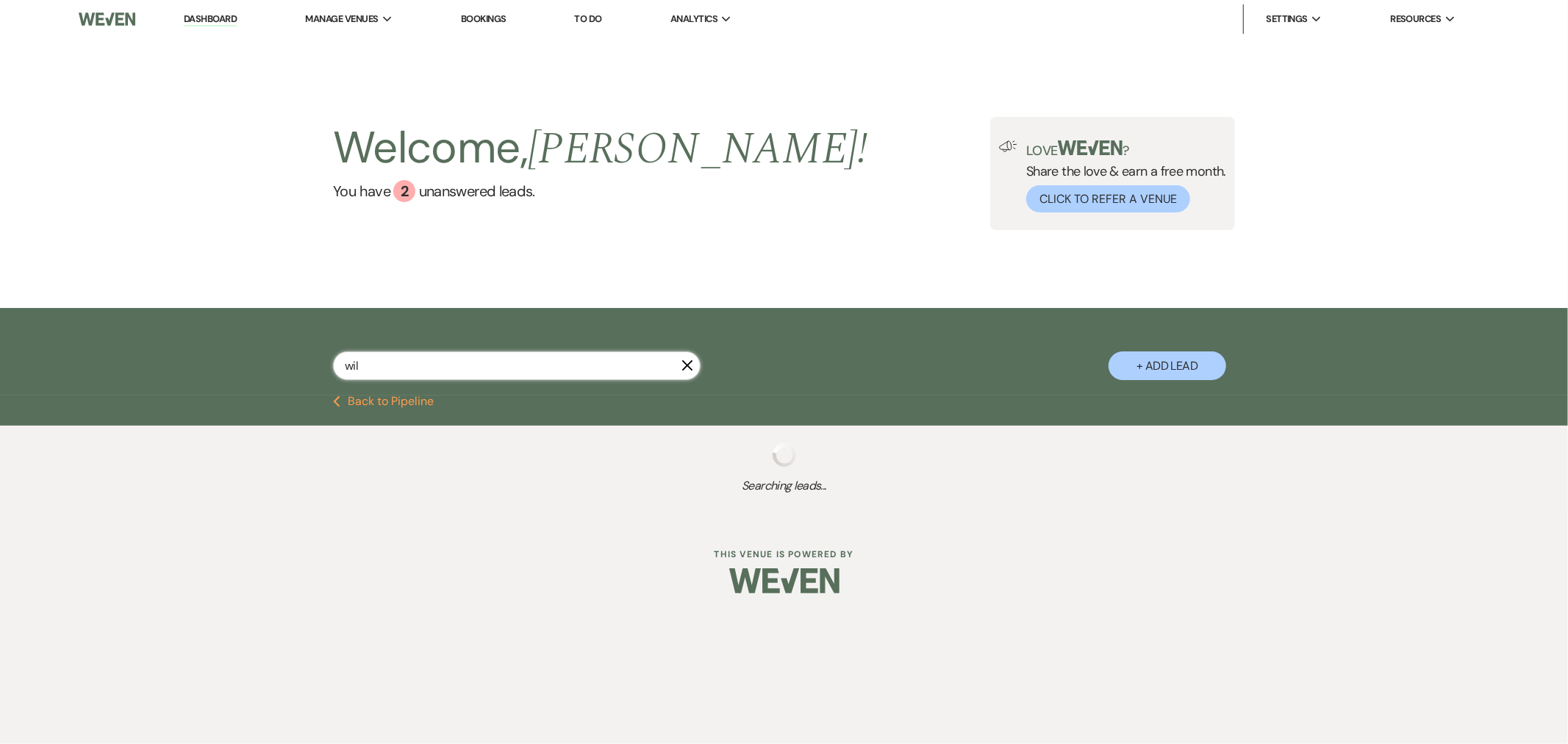
type input "will"
select select "8"
select select "5"
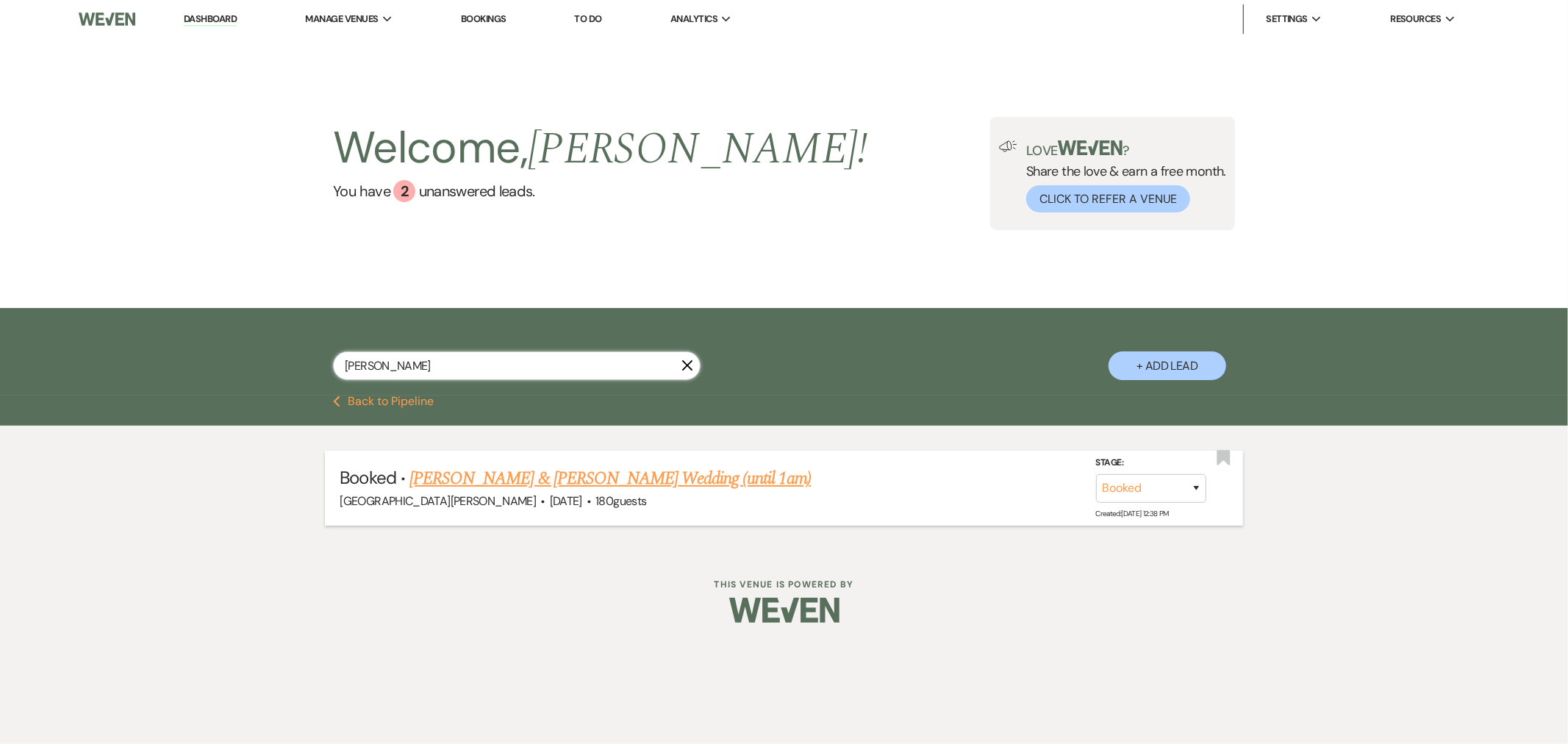
type input "[PERSON_NAME]"
click at [542, 486] on link "[PERSON_NAME] & [PERSON_NAME] Wedding (until 1am)" at bounding box center [610, 479] width 401 height 27
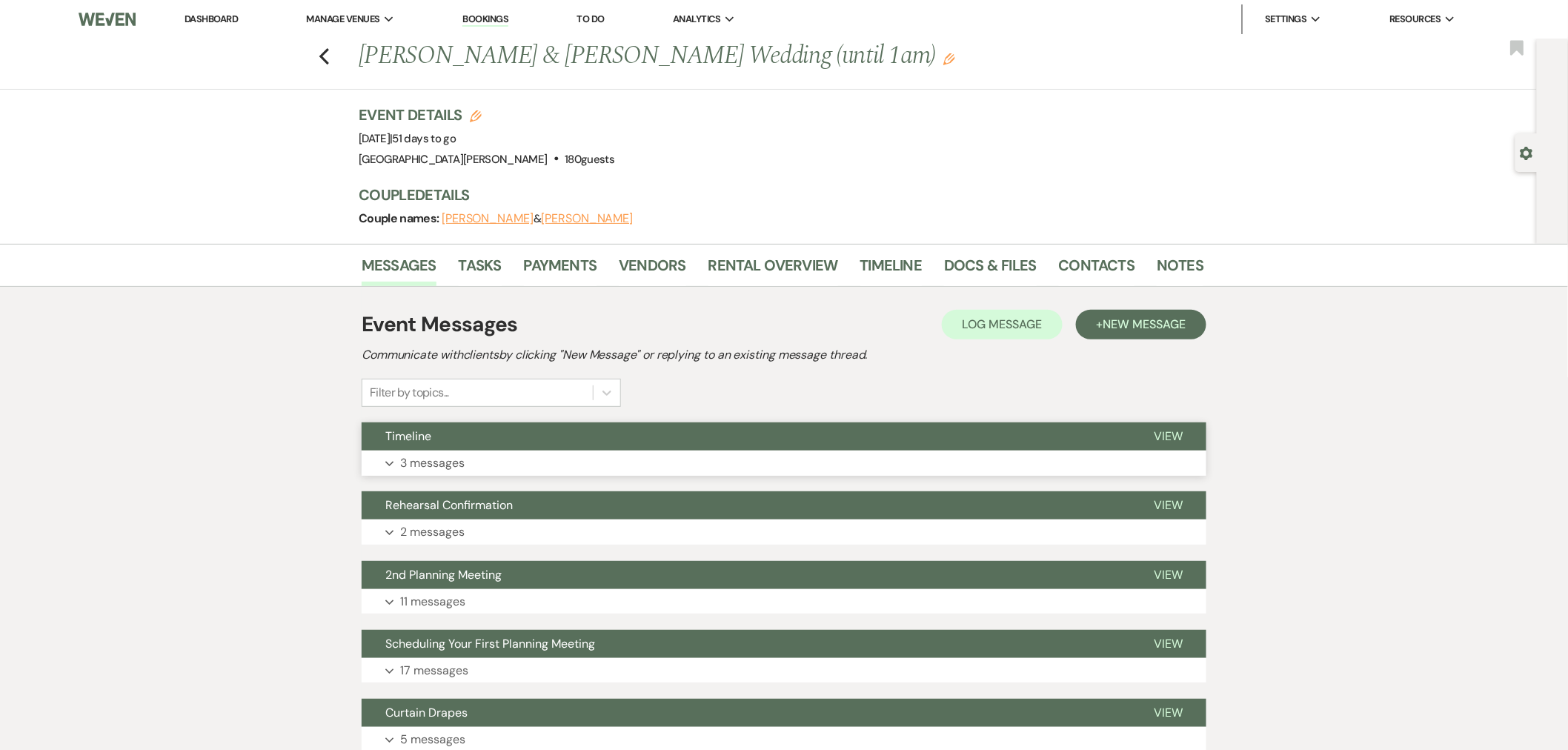
click at [537, 452] on button "Expand 3 messages" at bounding box center [784, 463] width 845 height 25
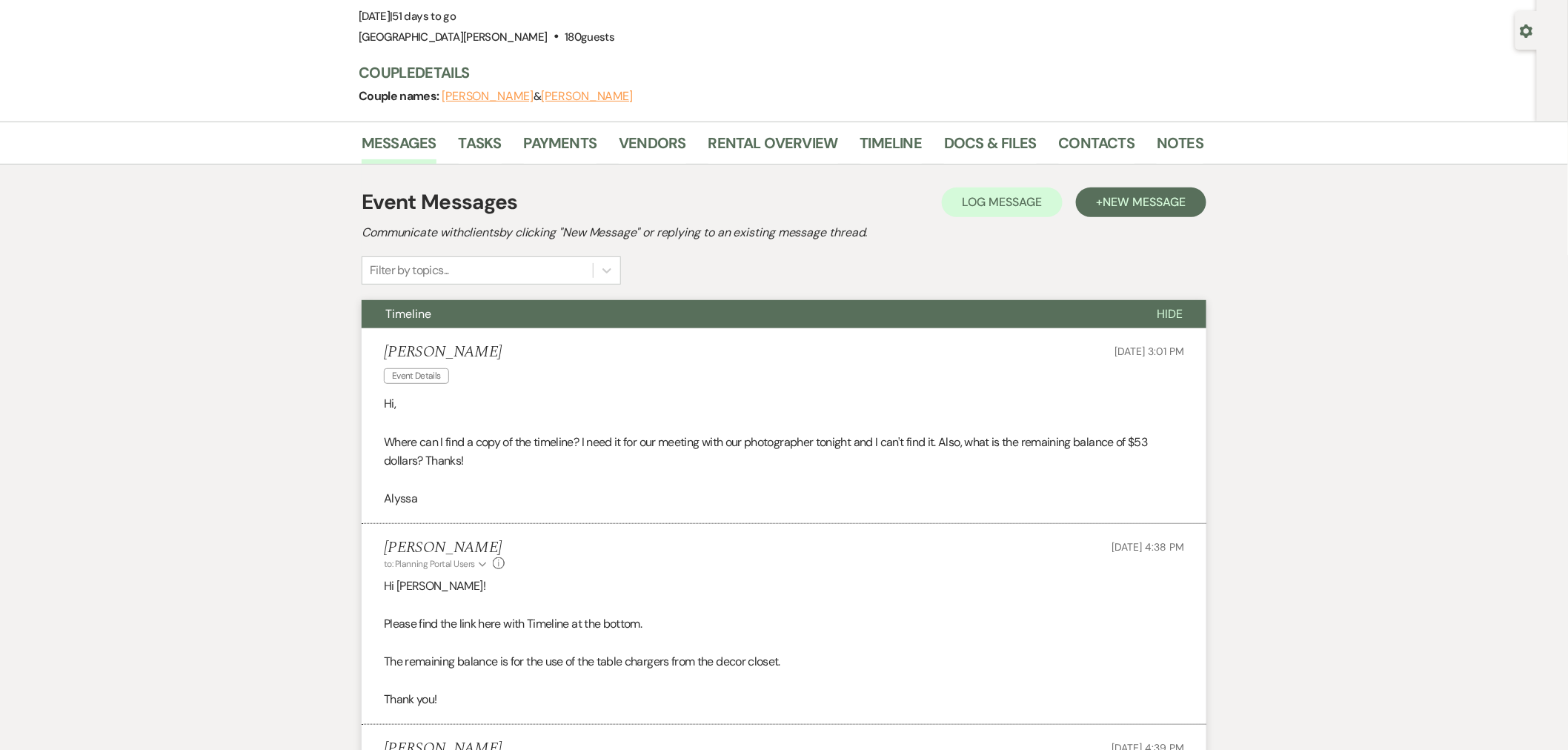
scroll to position [246, 0]
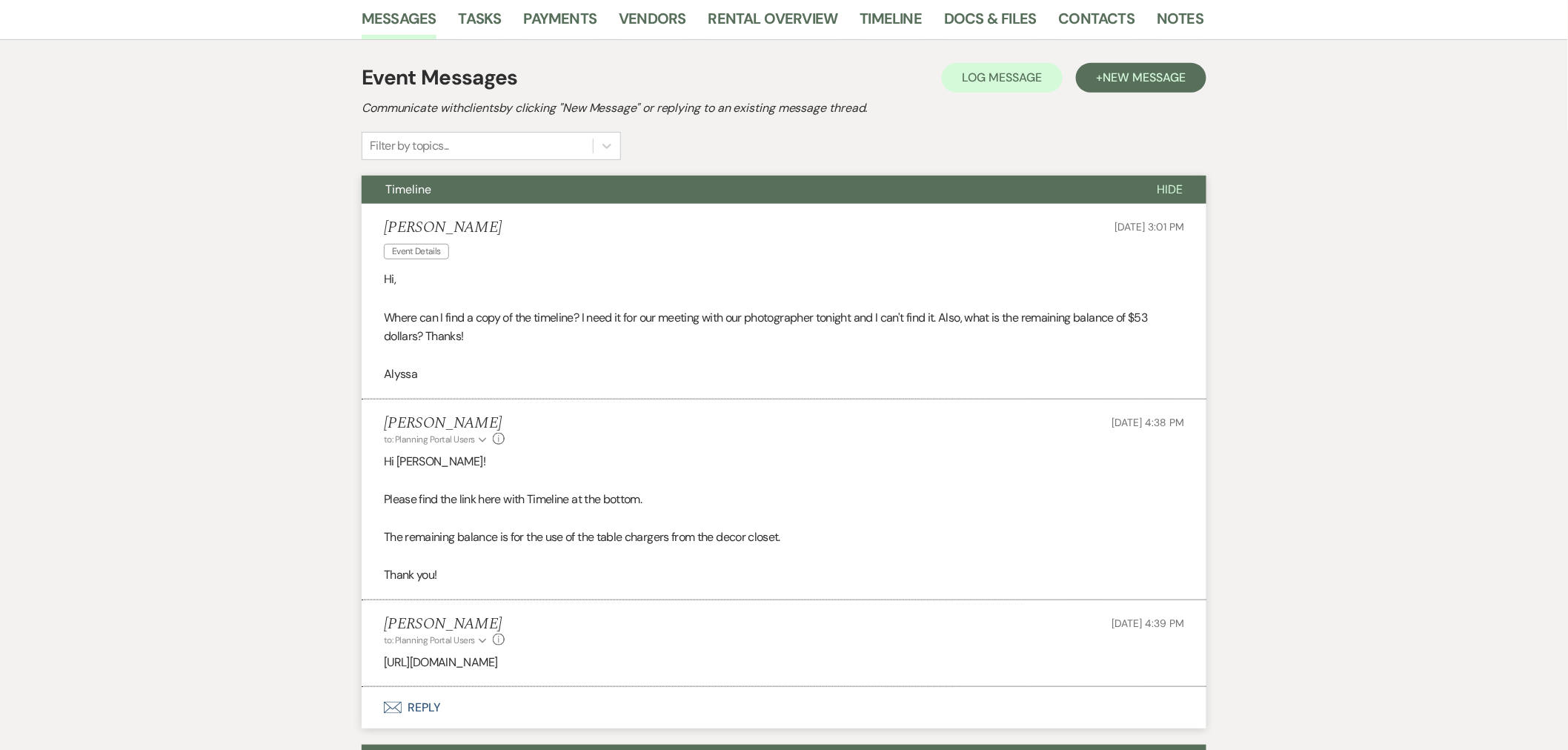
click at [490, 499] on p "Please find the link here with Timeline at the bottom." at bounding box center [783, 499] width 800 height 19
click at [560, 664] on p "[URL][DOMAIN_NAME]" at bounding box center [783, 662] width 800 height 19
click at [562, 664] on p "[URL][DOMAIN_NAME]" at bounding box center [783, 662] width 800 height 19
click at [586, 660] on p "[URL][DOMAIN_NAME]" at bounding box center [783, 662] width 800 height 19
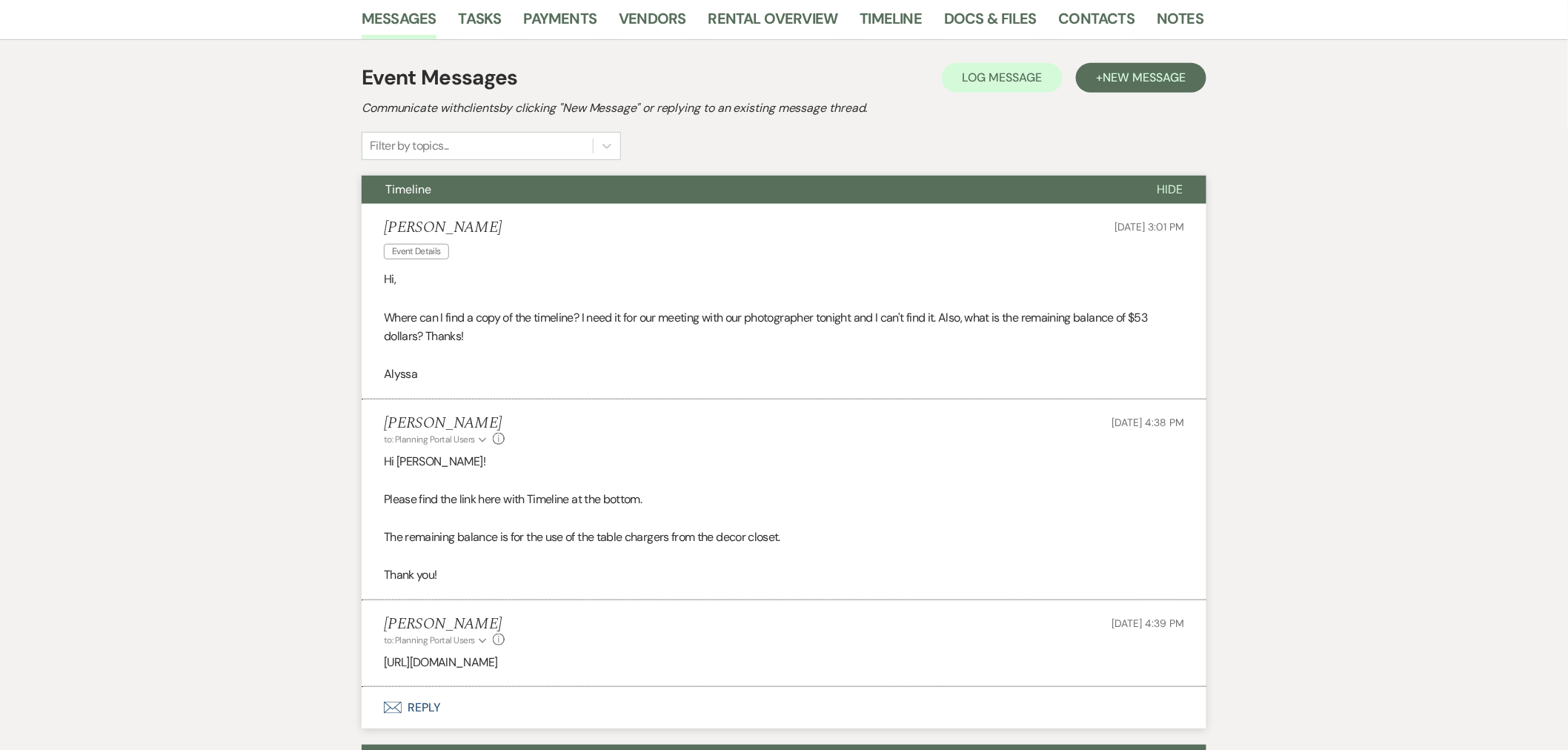
click at [598, 618] on div "[PERSON_NAME] to: Planning Portal Users Expand Info [DATE] 4:39 PM" at bounding box center [783, 631] width 800 height 32
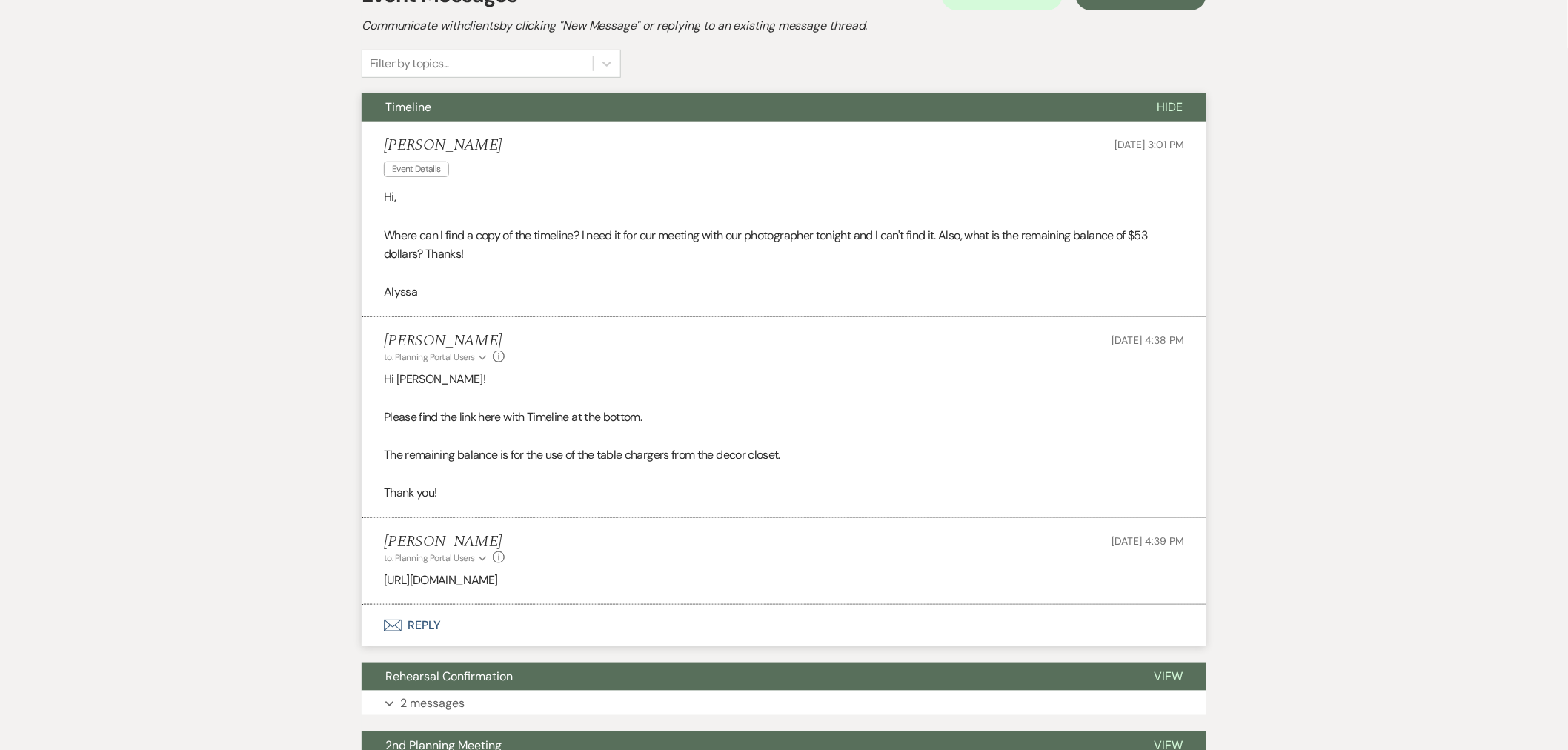
scroll to position [0, 0]
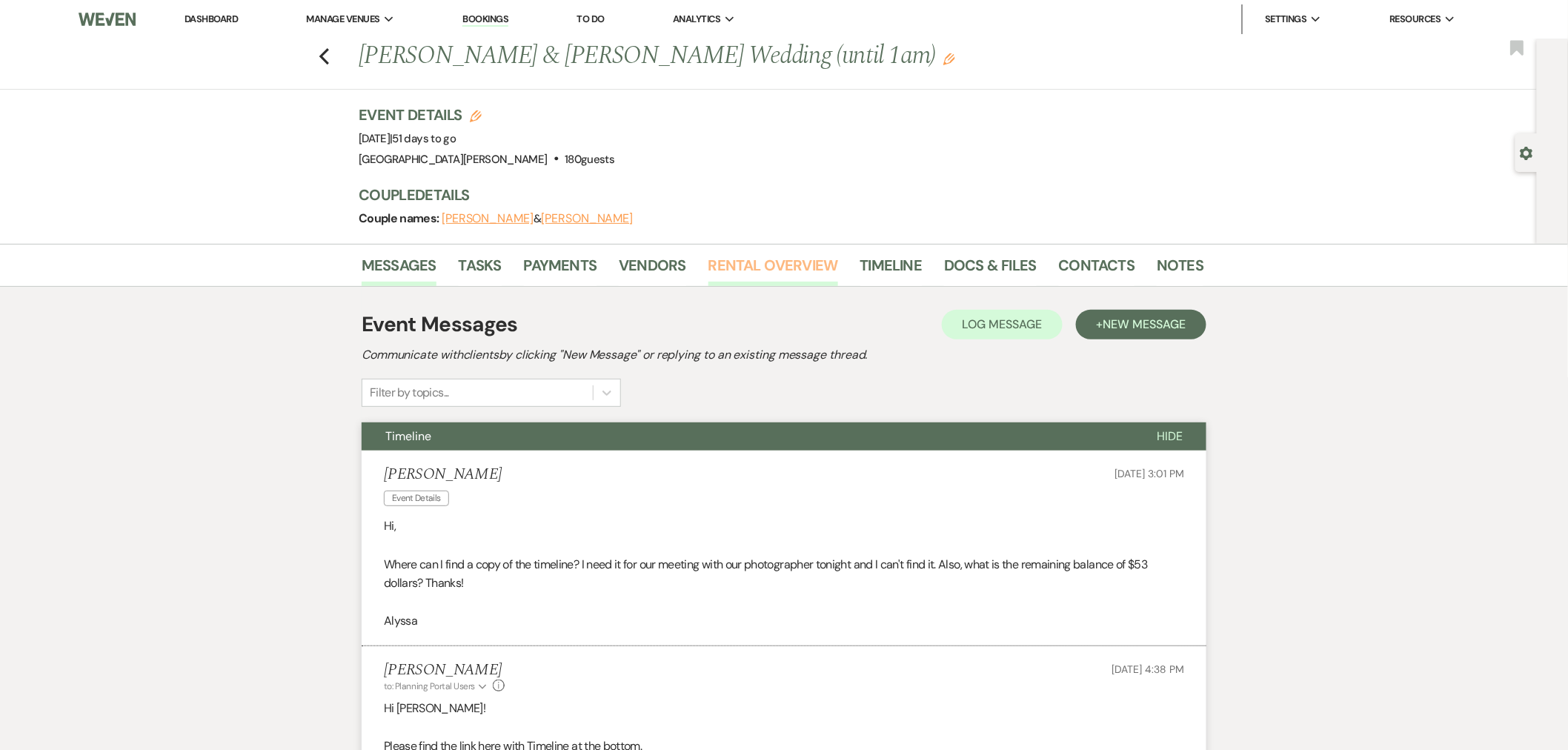
click at [788, 265] on link "Rental Overview" at bounding box center [773, 270] width 130 height 32
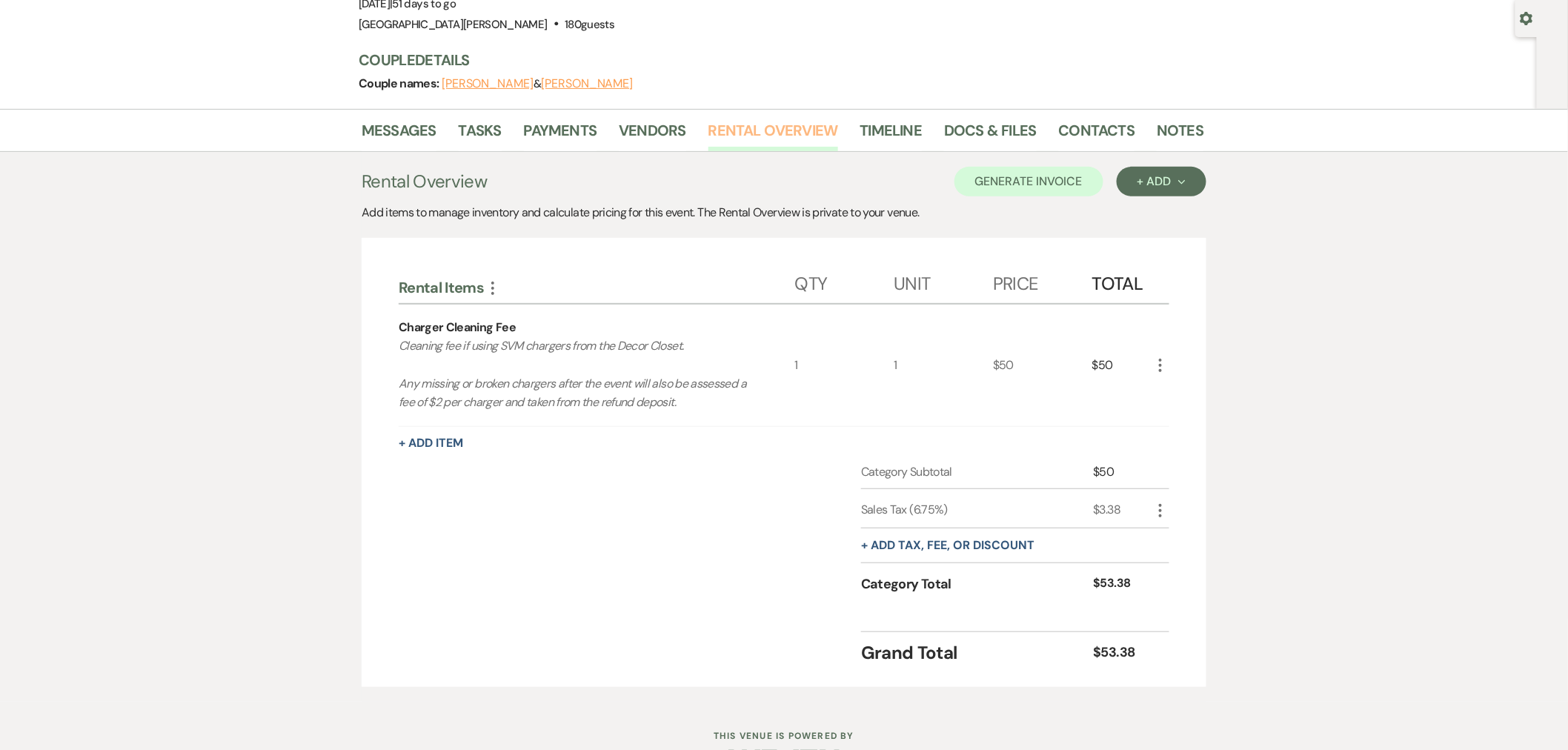
scroll to position [99, 0]
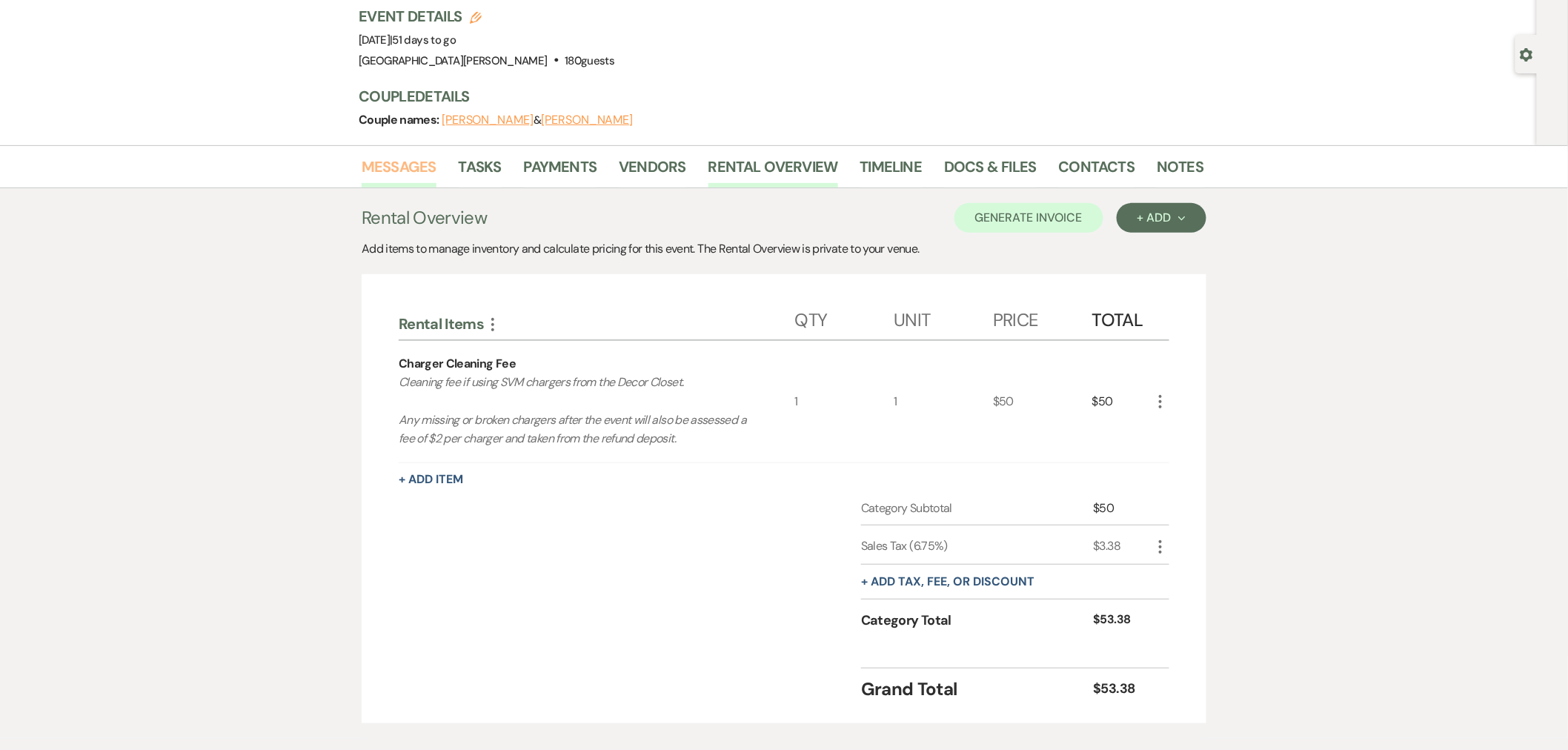
click at [409, 172] on link "Messages" at bounding box center [399, 171] width 75 height 32
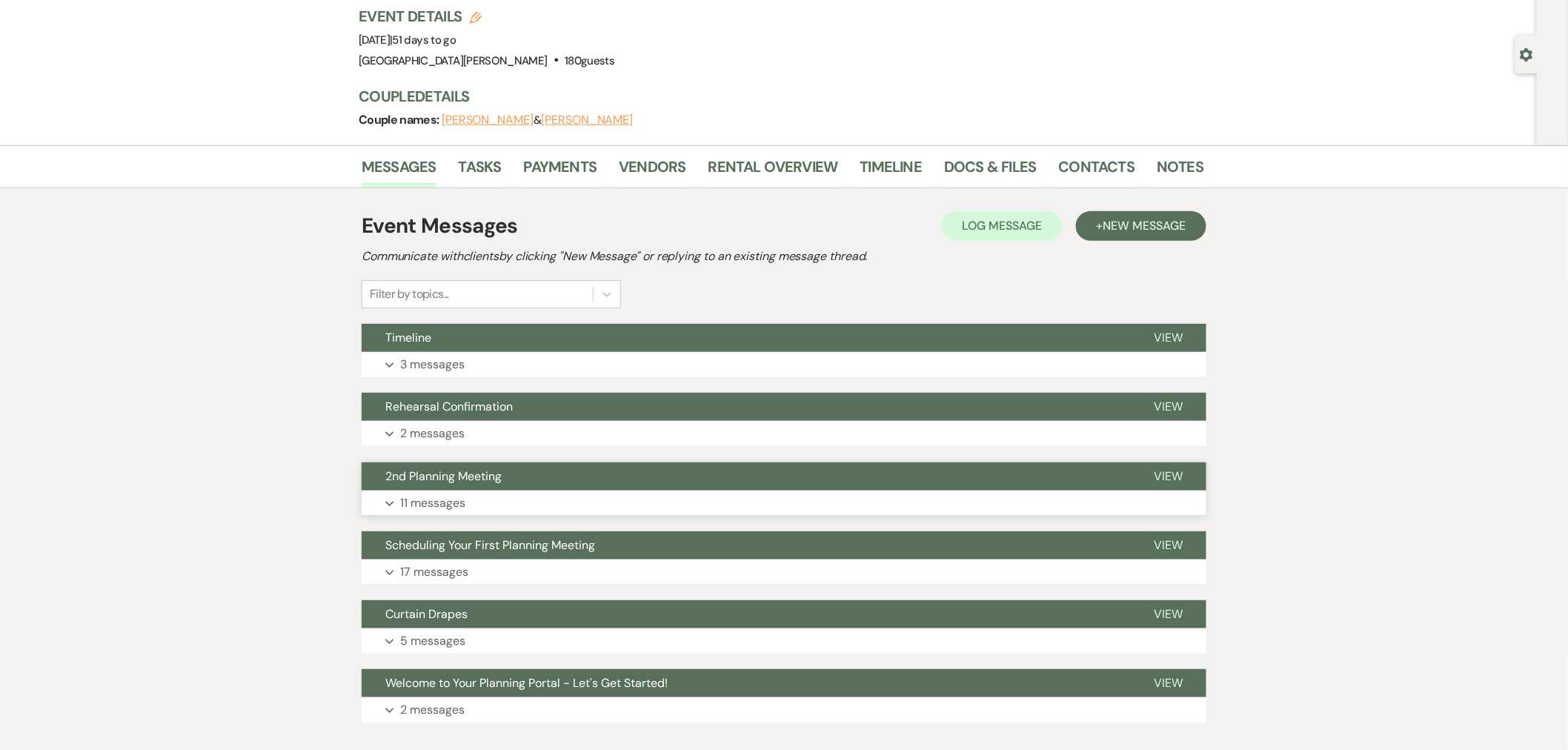
click at [568, 504] on button "Expand 11 messages" at bounding box center [784, 503] width 845 height 25
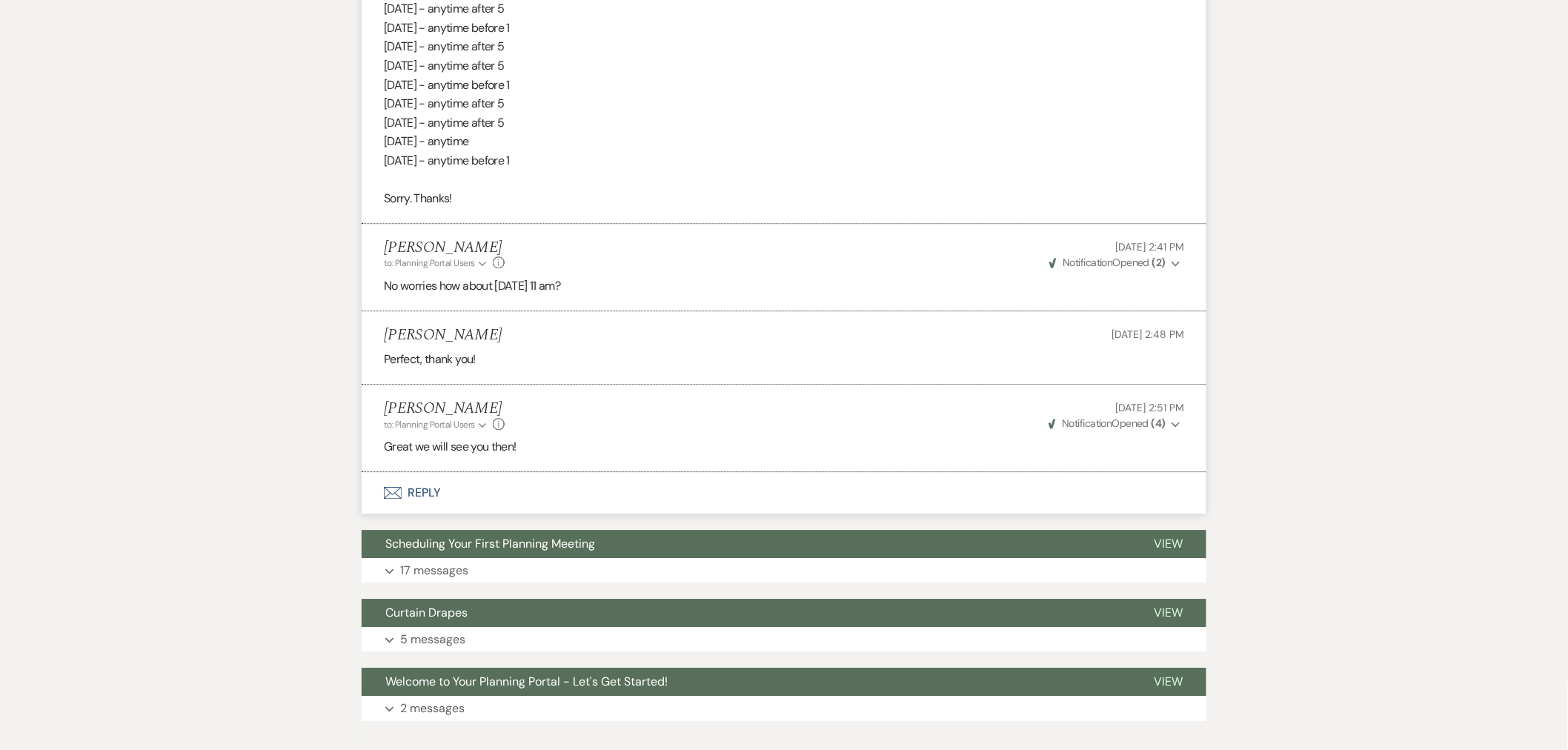
scroll to position [1663, 0]
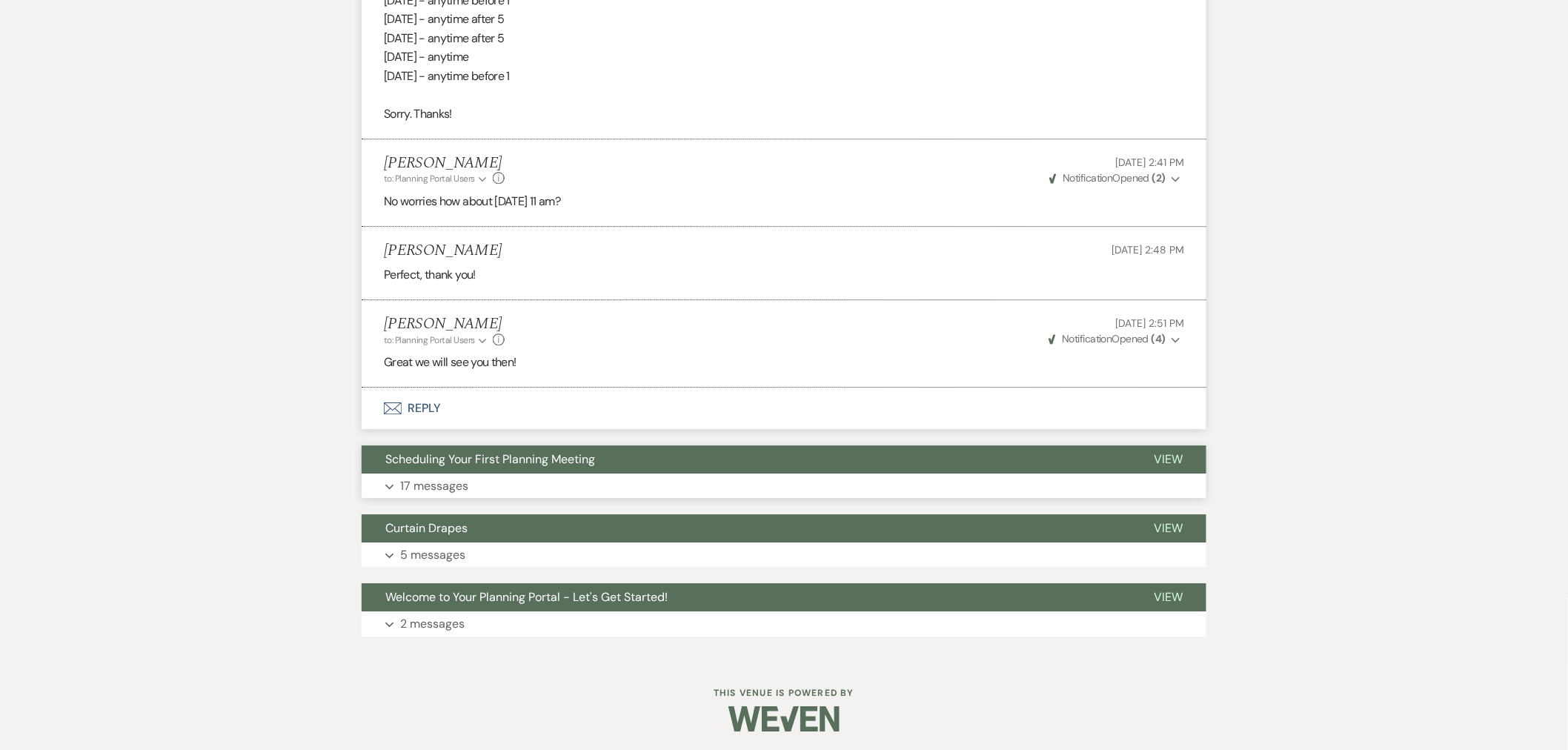
click at [658, 499] on button "Expand 17 messages" at bounding box center [784, 486] width 845 height 25
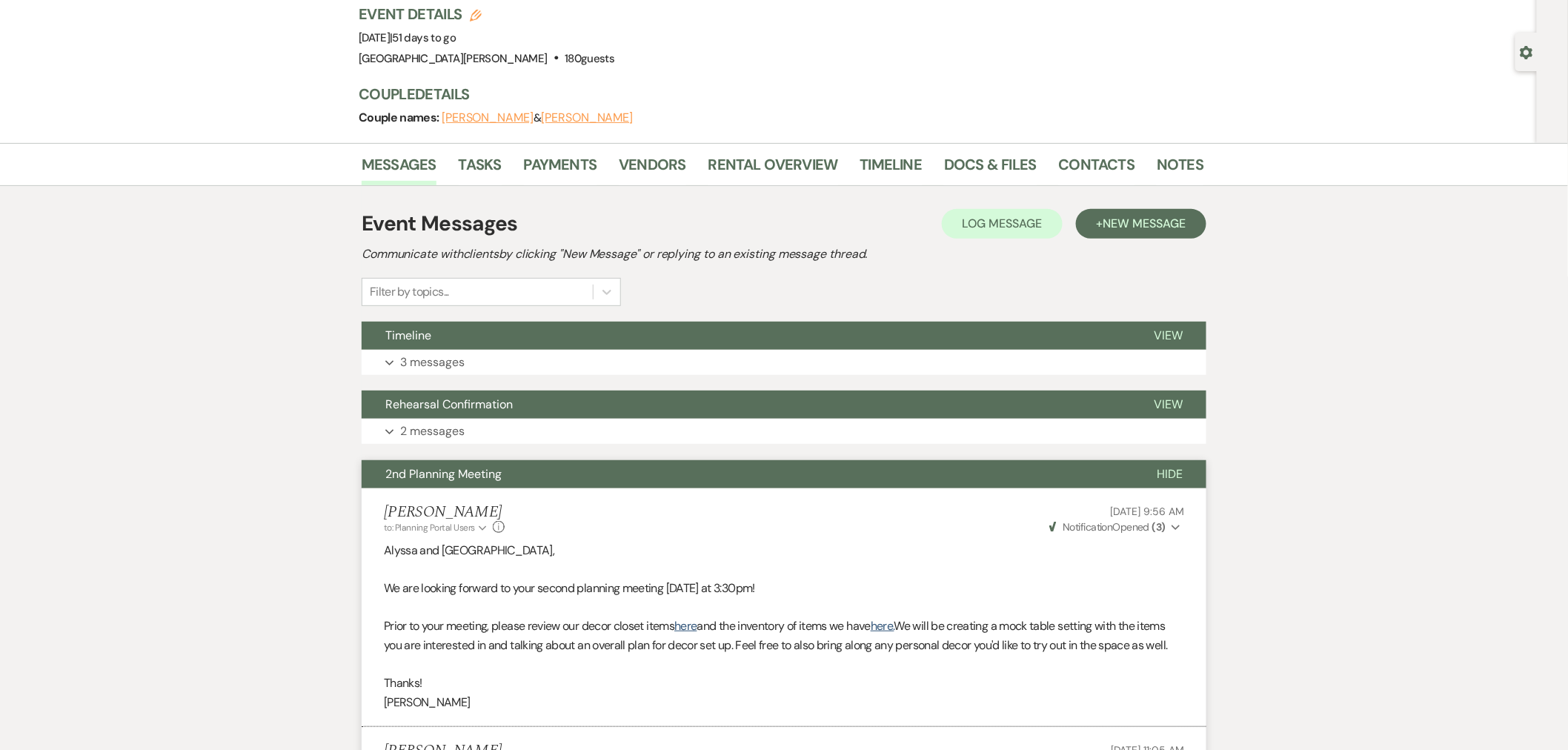
scroll to position [0, 0]
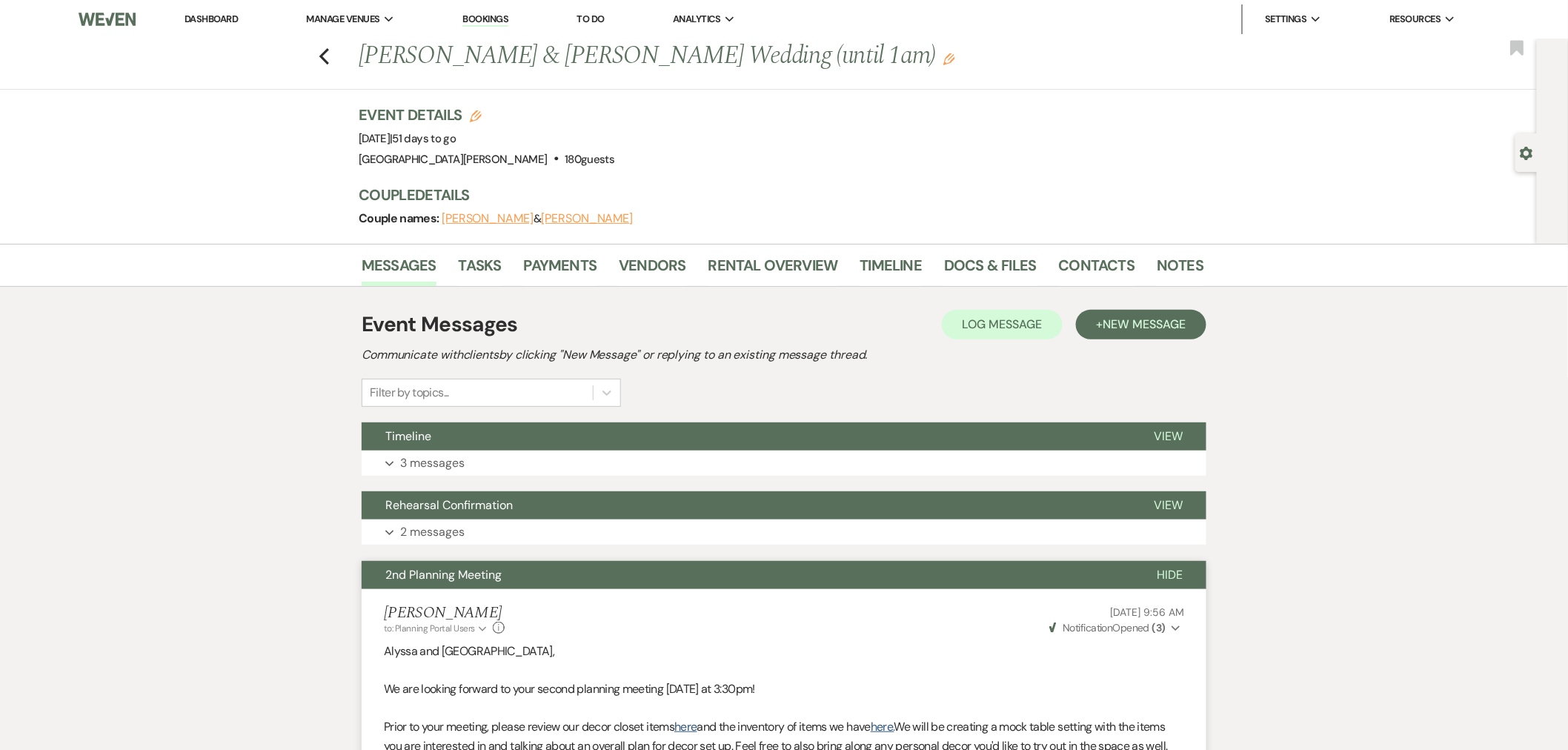
click at [223, 17] on link "Dashboard" at bounding box center [212, 19] width 54 height 13
